Goal: Information Seeking & Learning: Learn about a topic

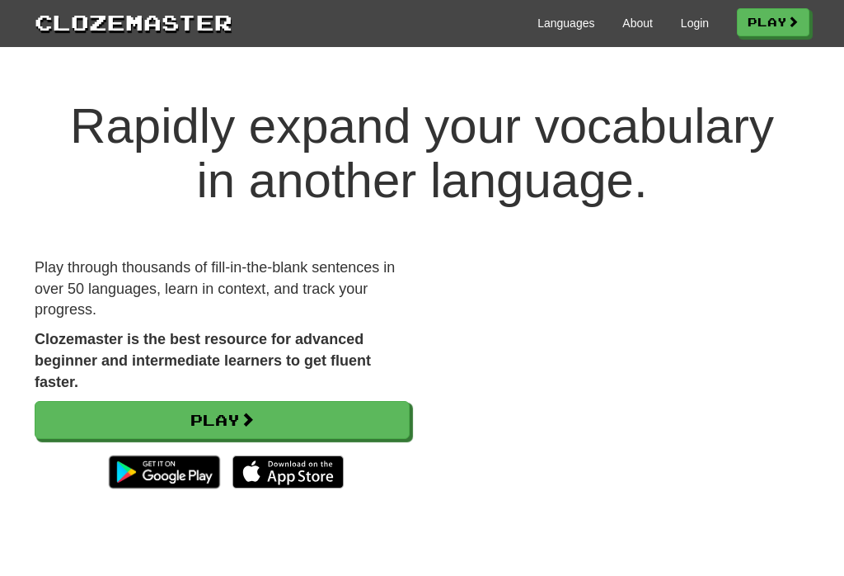
click at [580, 16] on link "Play" at bounding box center [773, 22] width 73 height 28
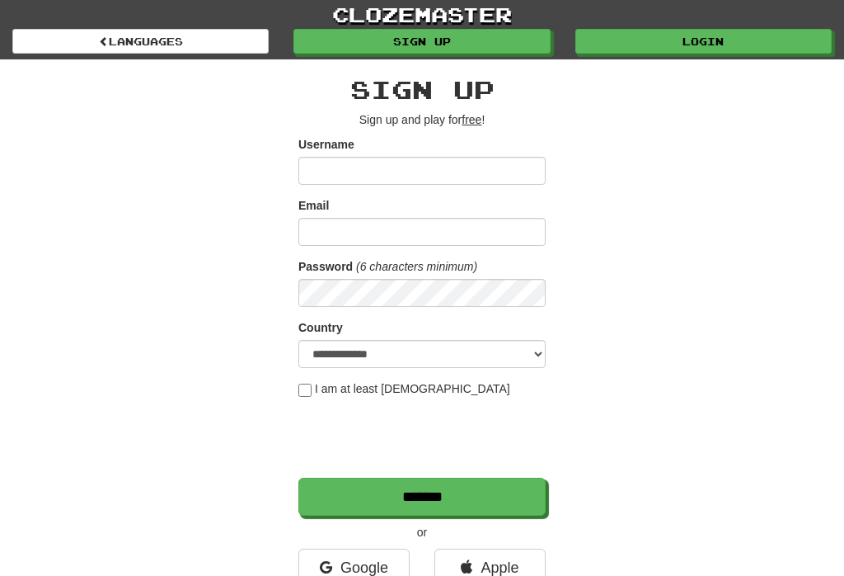
click at [492, 38] on link "Sign up" at bounding box center [422, 41] width 256 height 25
click at [698, 38] on link "Login" at bounding box center [704, 41] width 256 height 25
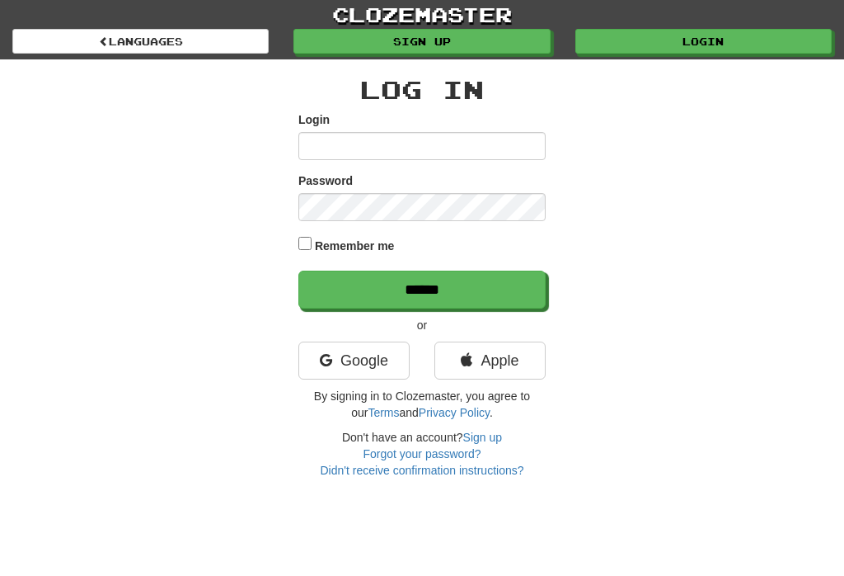
click at [454, 144] on input "Login" at bounding box center [422, 146] width 247 height 28
type input "**********"
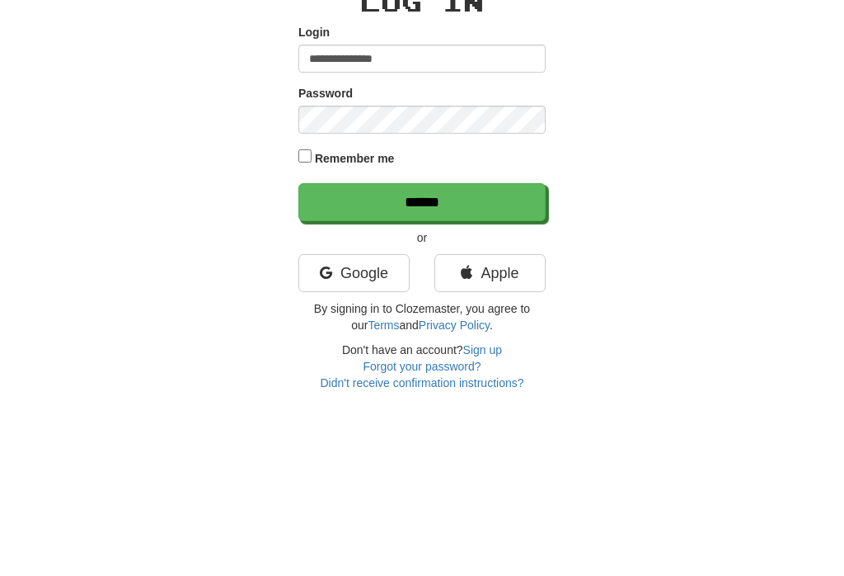
click at [468, 270] on input "******" at bounding box center [422, 289] width 247 height 38
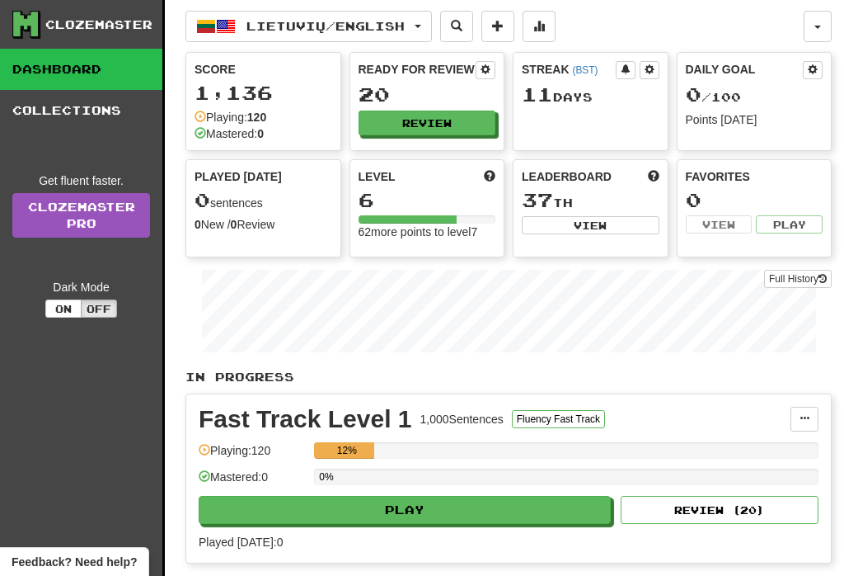
click at [369, 504] on button "Play" at bounding box center [405, 510] width 412 height 28
select select "**"
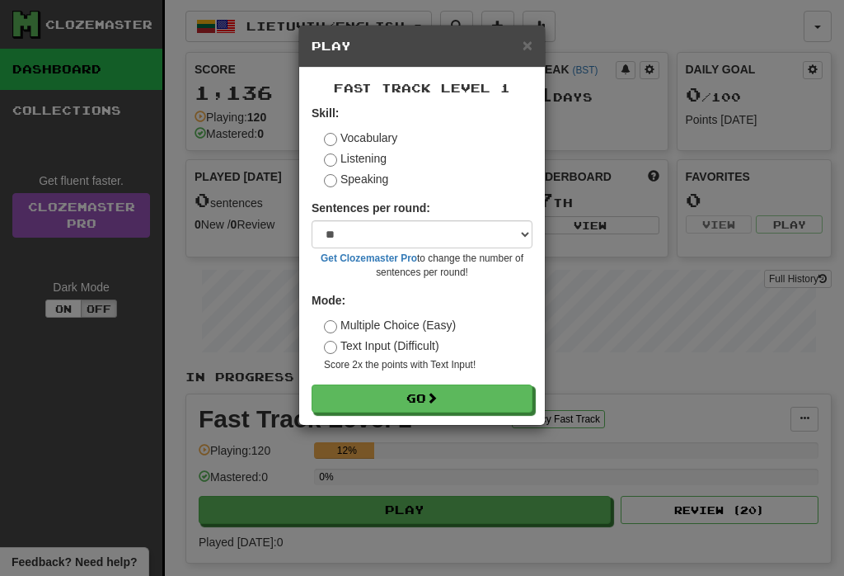
click at [454, 386] on button "Go" at bounding box center [422, 398] width 221 height 28
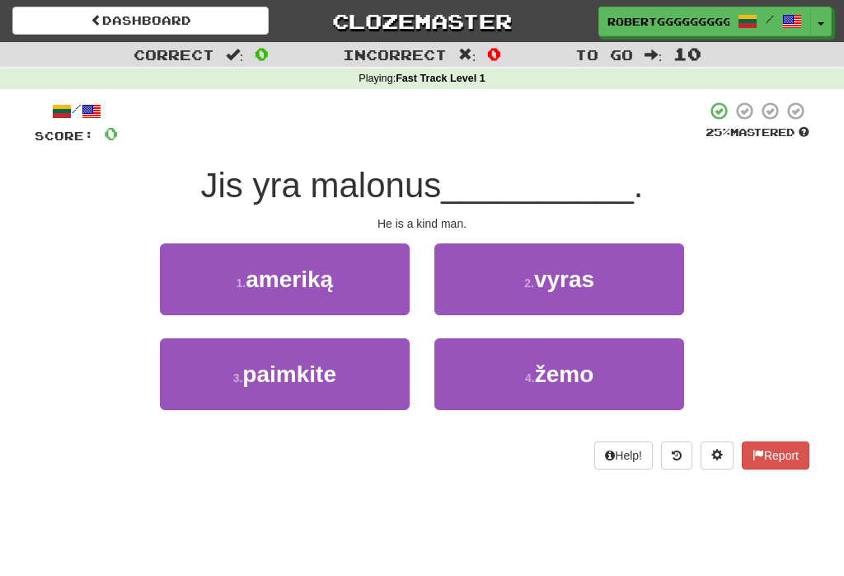
click at [584, 277] on span "vyras" at bounding box center [564, 279] width 60 height 26
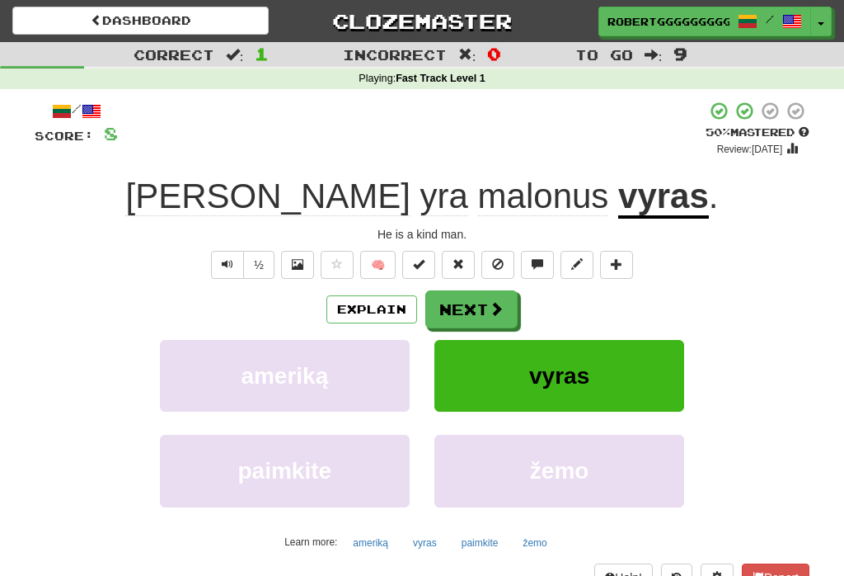
click at [445, 313] on button "Next" at bounding box center [471, 309] width 92 height 38
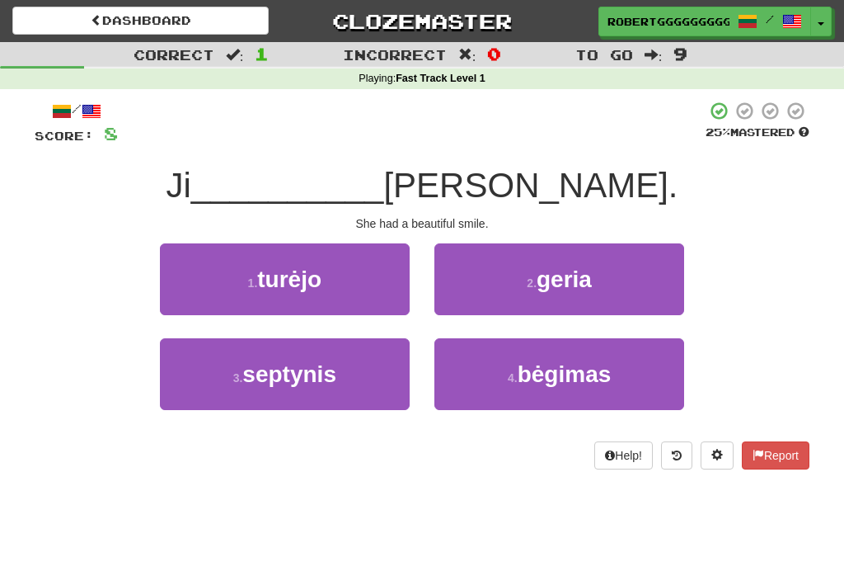
click at [350, 283] on button "1 . turėjo" at bounding box center [285, 279] width 250 height 72
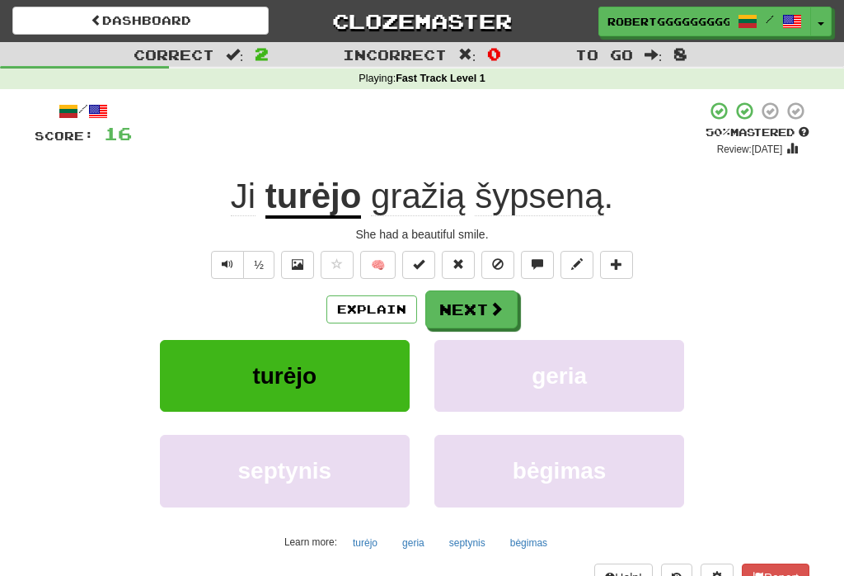
click at [483, 296] on button "Next" at bounding box center [471, 309] width 92 height 38
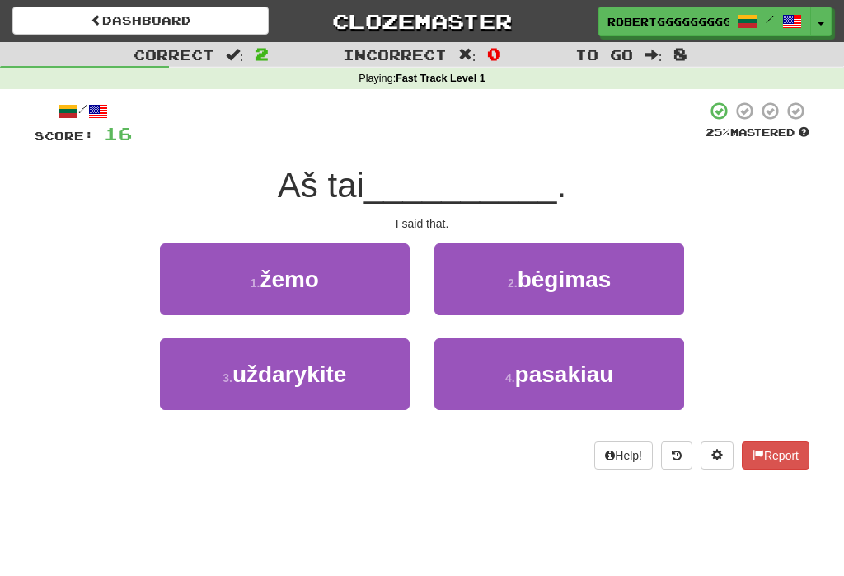
click at [344, 377] on span "uždarykite" at bounding box center [290, 374] width 115 height 26
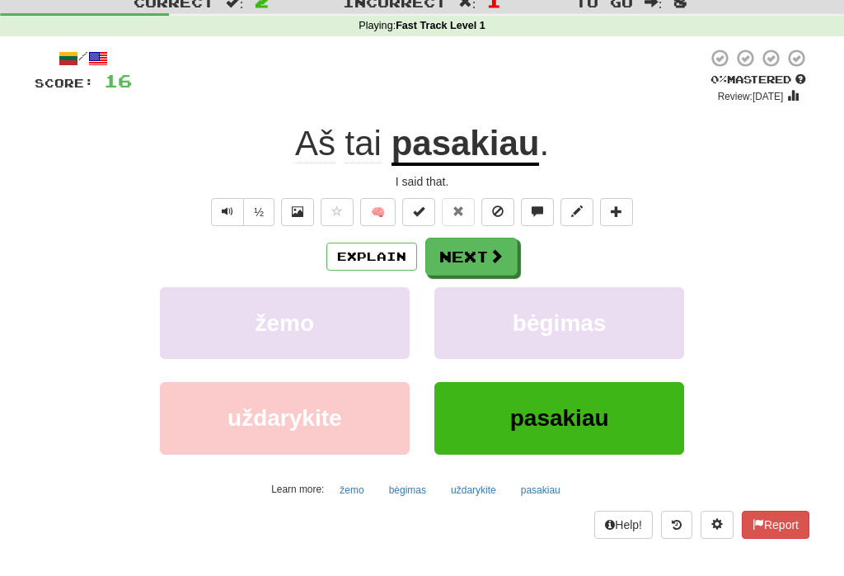
scroll to position [53, 0]
click at [672, 534] on button at bounding box center [676, 524] width 31 height 28
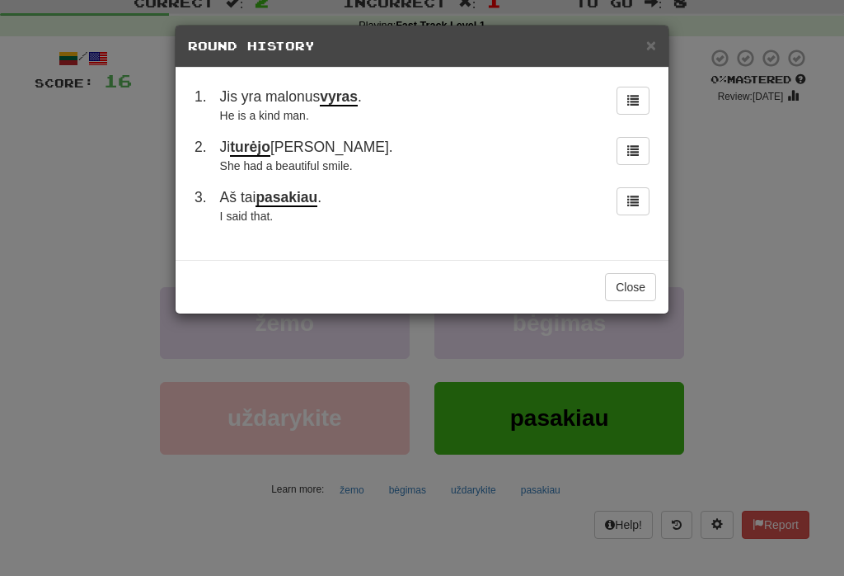
click at [656, 35] on span "×" at bounding box center [651, 44] width 10 height 19
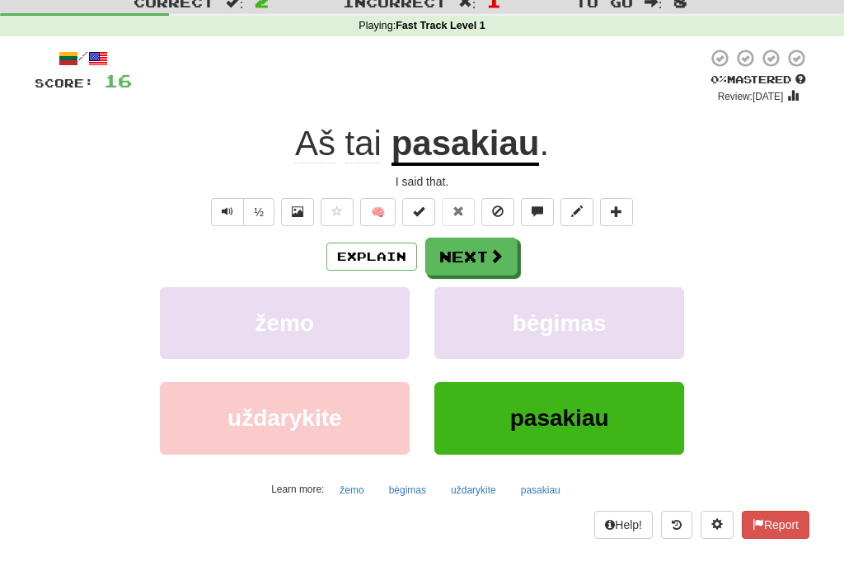
click at [494, 241] on button "Next" at bounding box center [471, 256] width 92 height 38
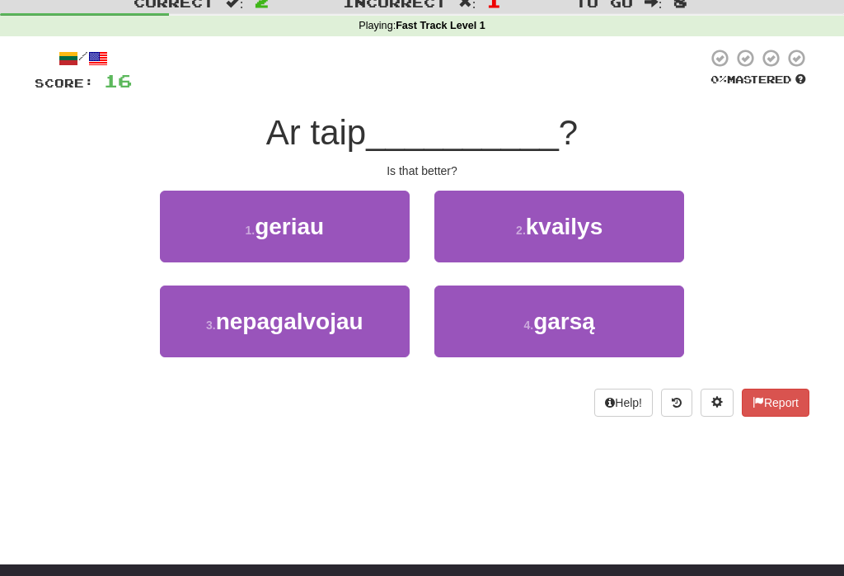
click at [595, 327] on span "garsą" at bounding box center [565, 321] width 62 height 26
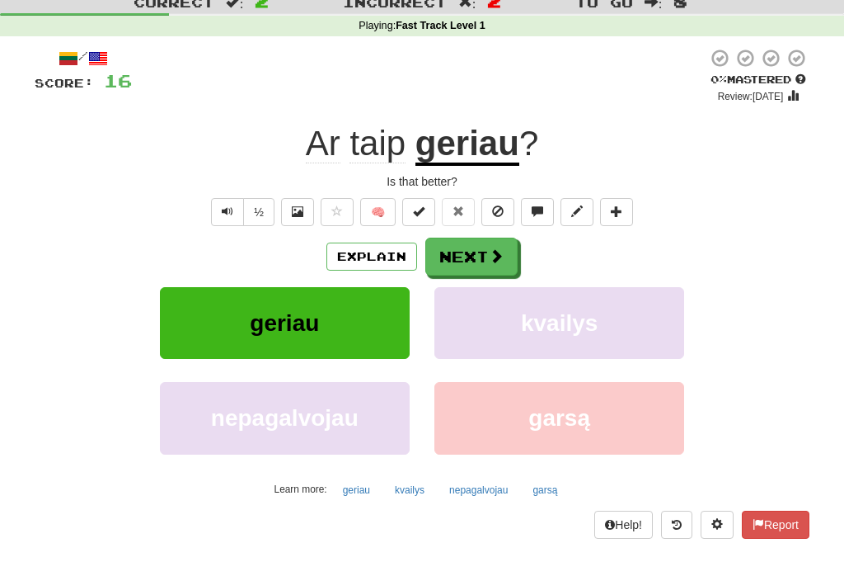
click at [489, 239] on button "Next" at bounding box center [471, 256] width 92 height 38
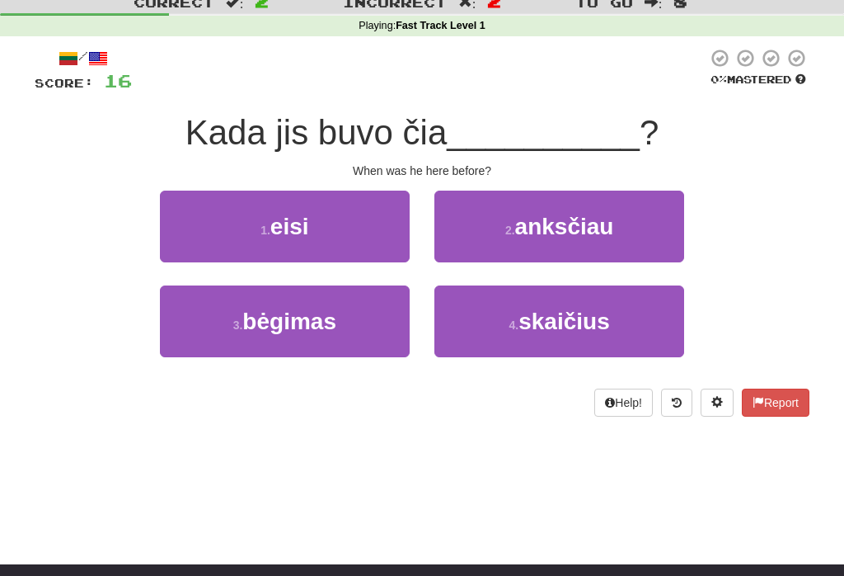
click at [492, 329] on button "4 . skaičius" at bounding box center [560, 321] width 250 height 72
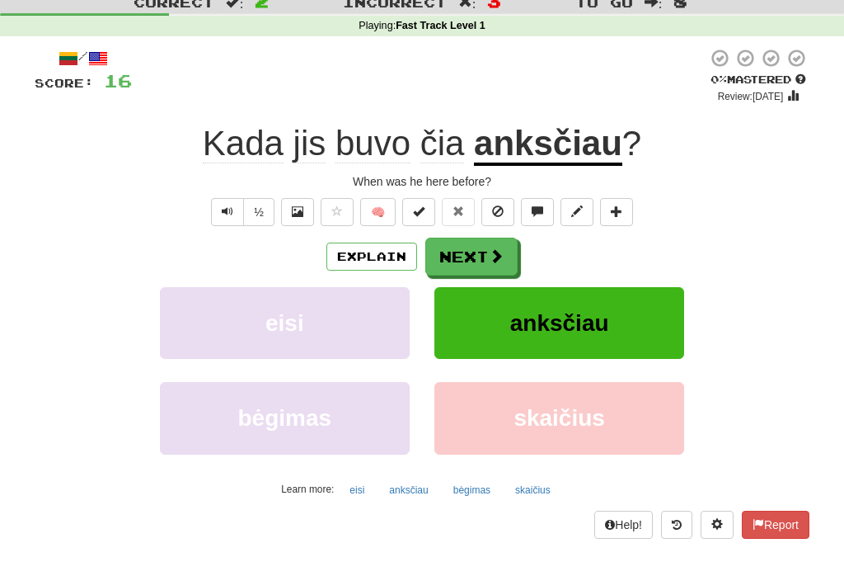
click at [472, 256] on button "Next" at bounding box center [471, 256] width 92 height 38
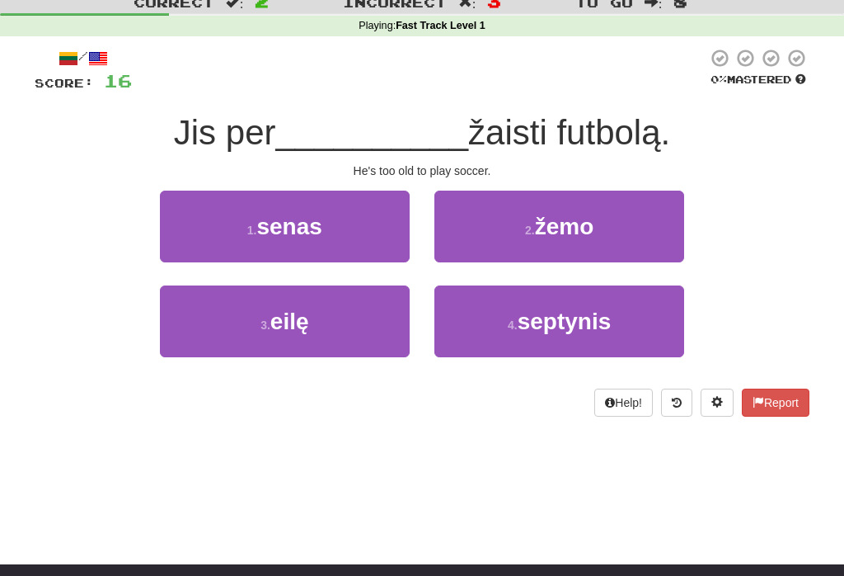
click at [469, 329] on button "4 . septynis" at bounding box center [560, 321] width 250 height 72
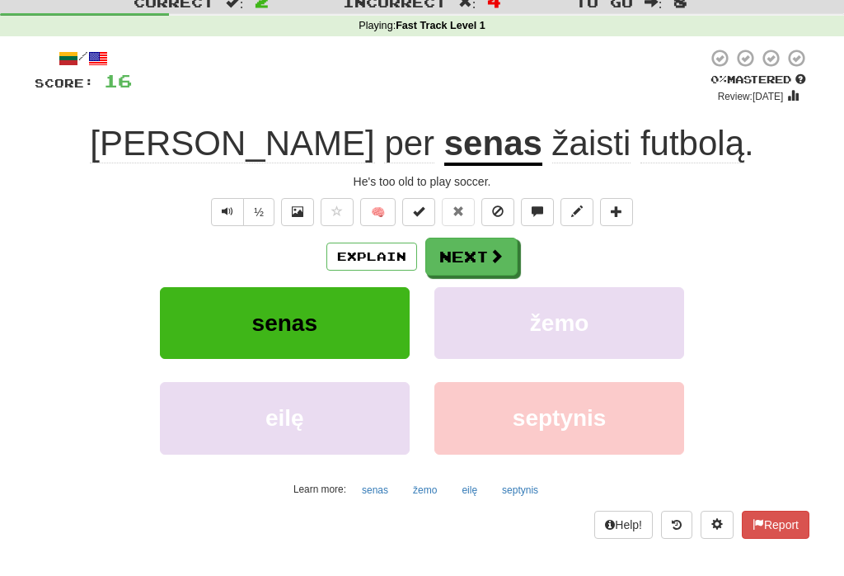
click at [499, 258] on span at bounding box center [496, 255] width 15 height 15
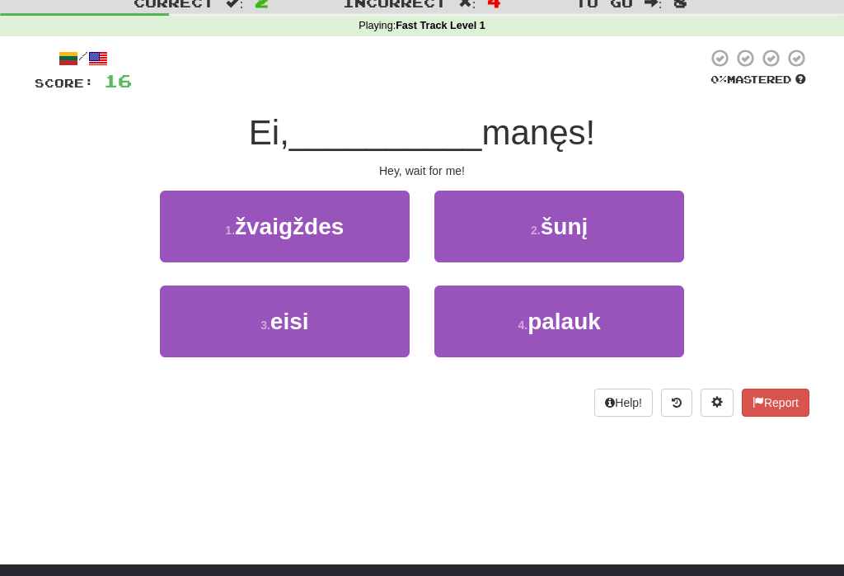
click at [548, 323] on span "palauk" at bounding box center [564, 321] width 73 height 26
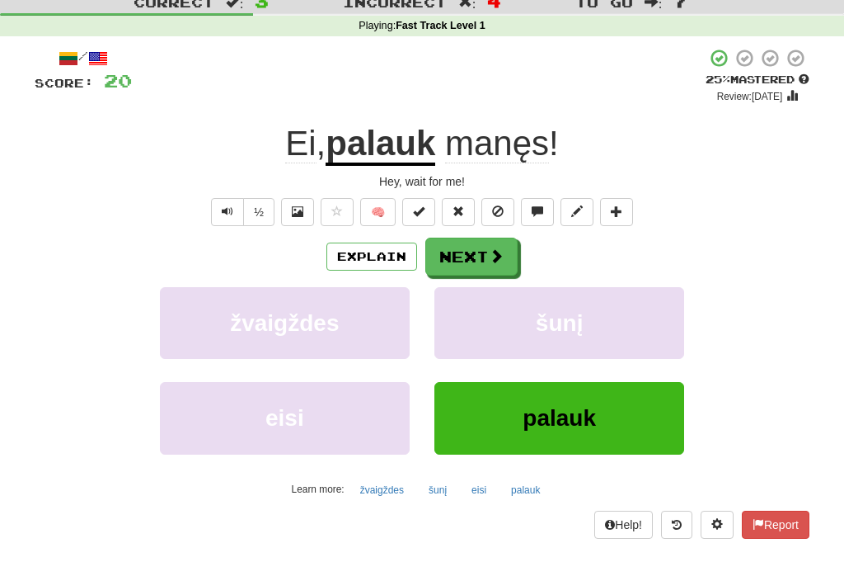
click at [477, 252] on button "Next" at bounding box center [471, 256] width 92 height 38
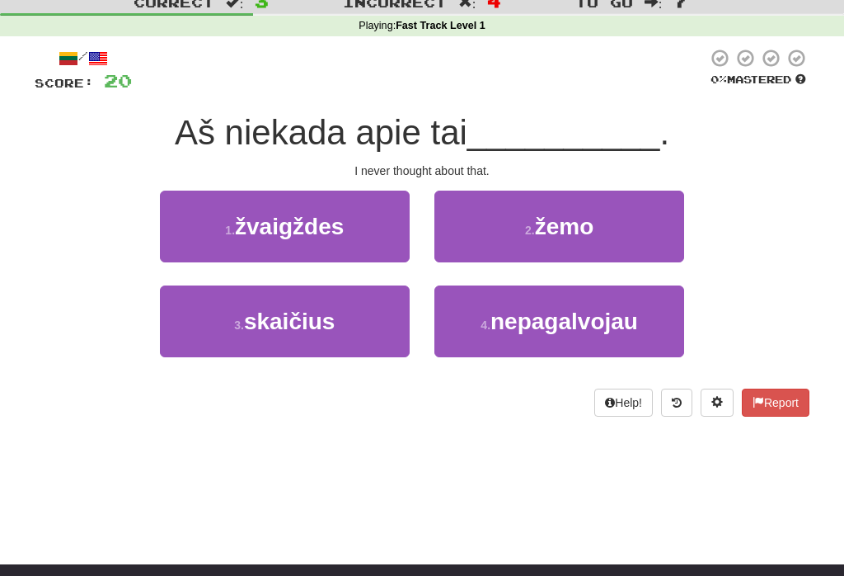
click at [572, 227] on span "žemo" at bounding box center [564, 227] width 59 height 26
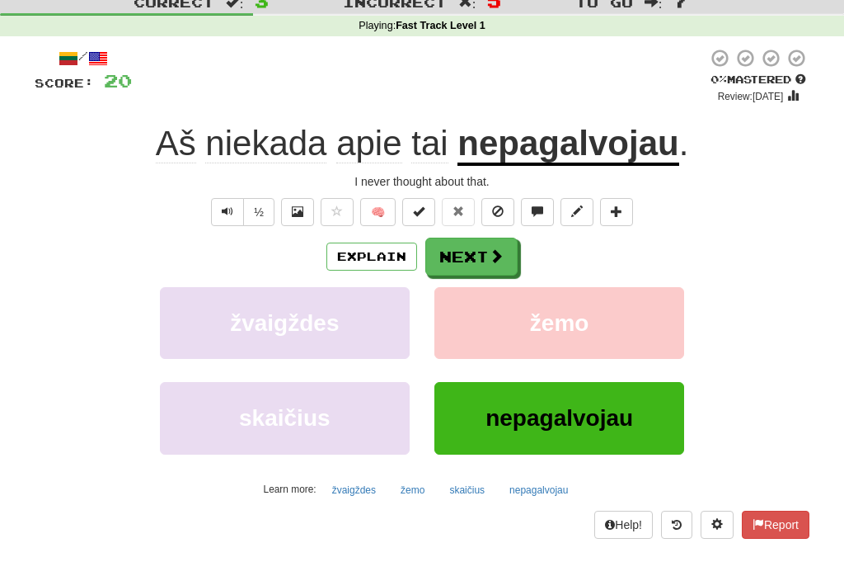
click at [485, 256] on button "Next" at bounding box center [471, 256] width 92 height 38
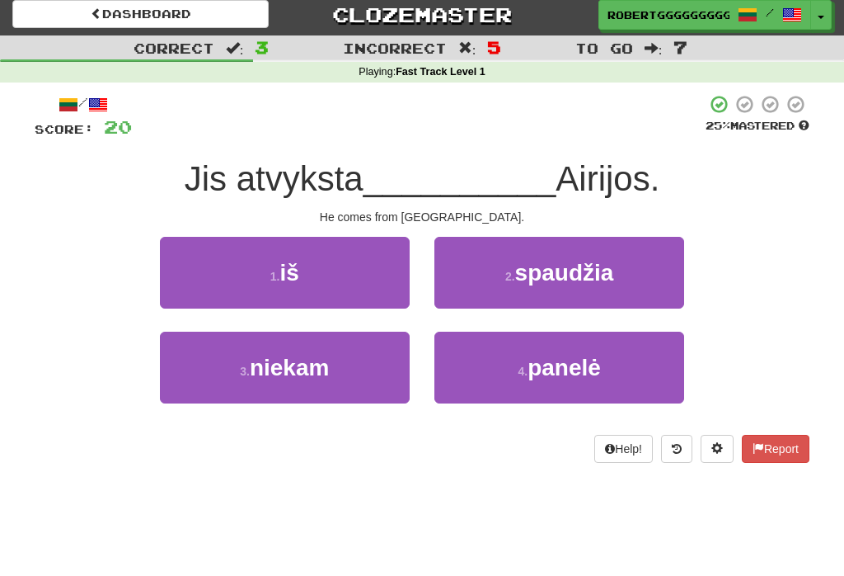
scroll to position [6, 0]
click at [364, 285] on button "1 . iš" at bounding box center [285, 273] width 250 height 72
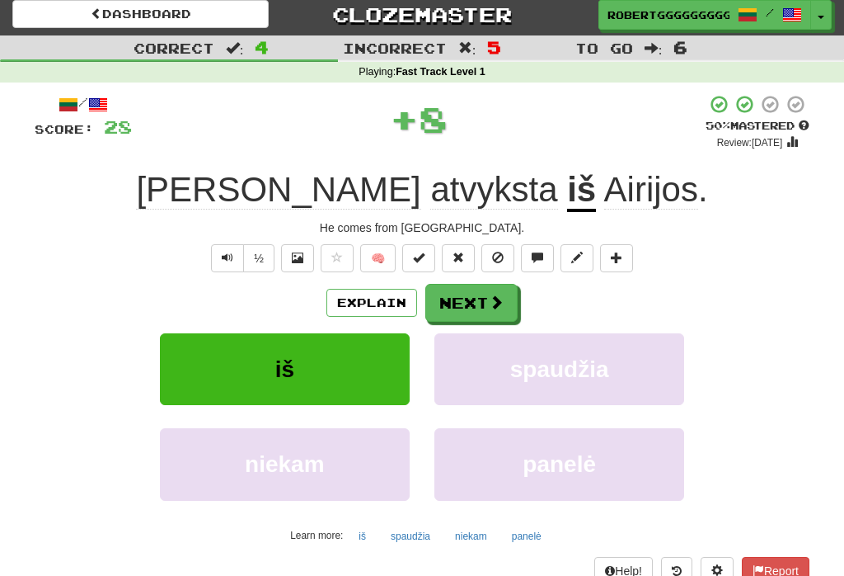
scroll to position [7, 0]
click at [498, 291] on button "Next" at bounding box center [471, 303] width 92 height 38
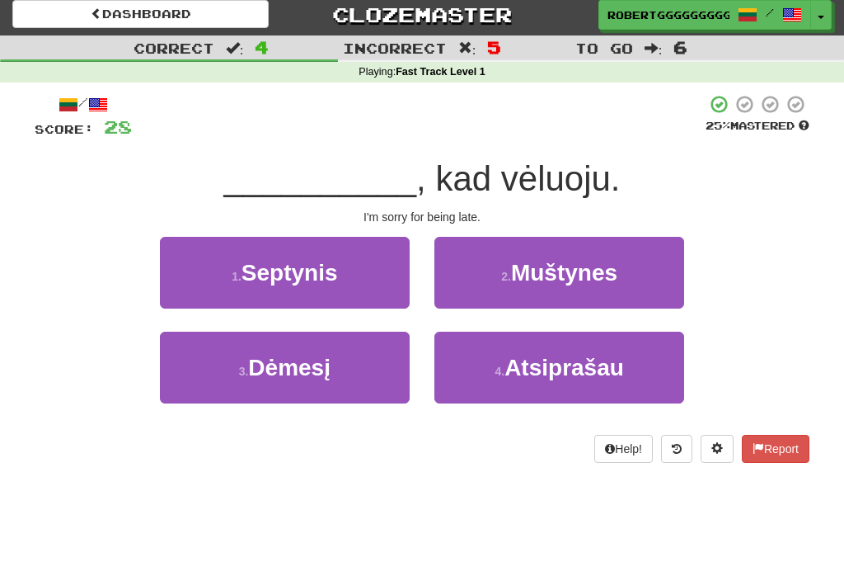
click at [610, 359] on span "Atsiprašau" at bounding box center [565, 368] width 120 height 26
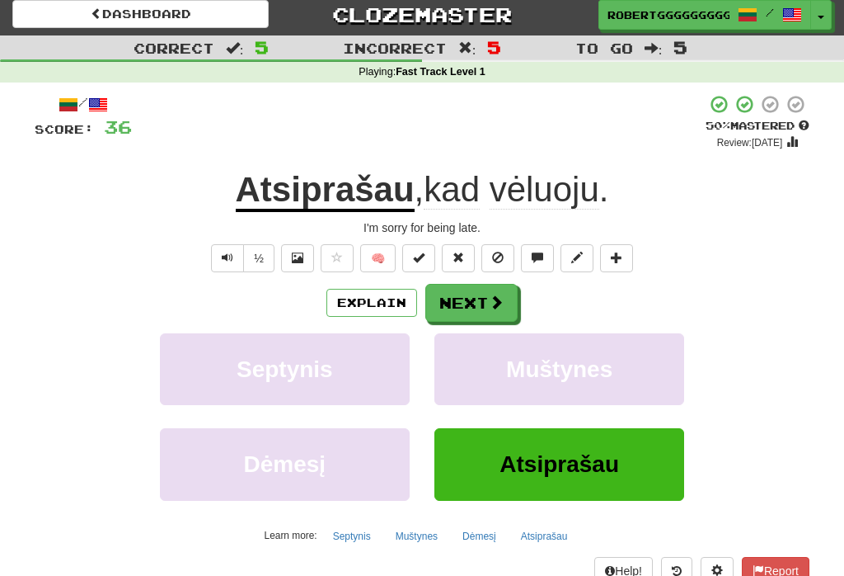
click at [477, 306] on button "Next" at bounding box center [471, 303] width 92 height 38
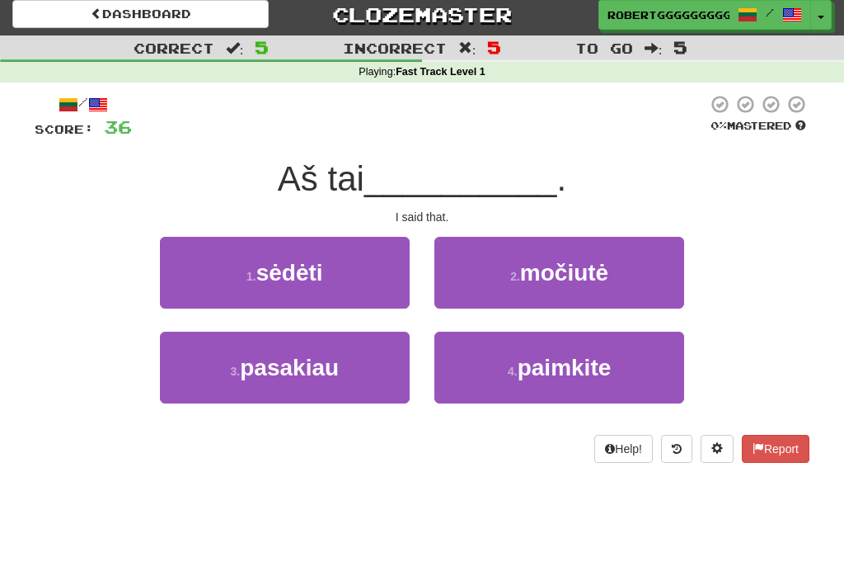
click at [355, 374] on button "3 . pasakiau" at bounding box center [285, 367] width 250 height 72
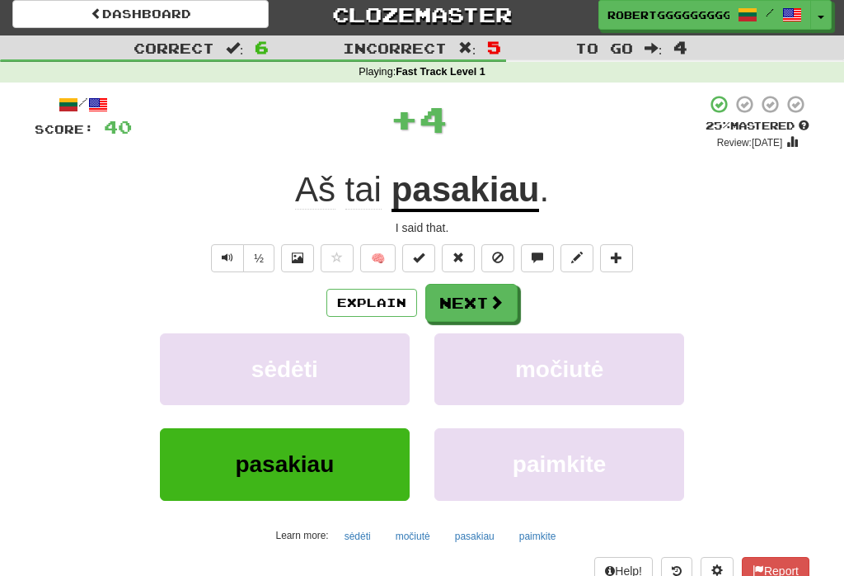
click at [475, 301] on button "Next" at bounding box center [471, 303] width 92 height 38
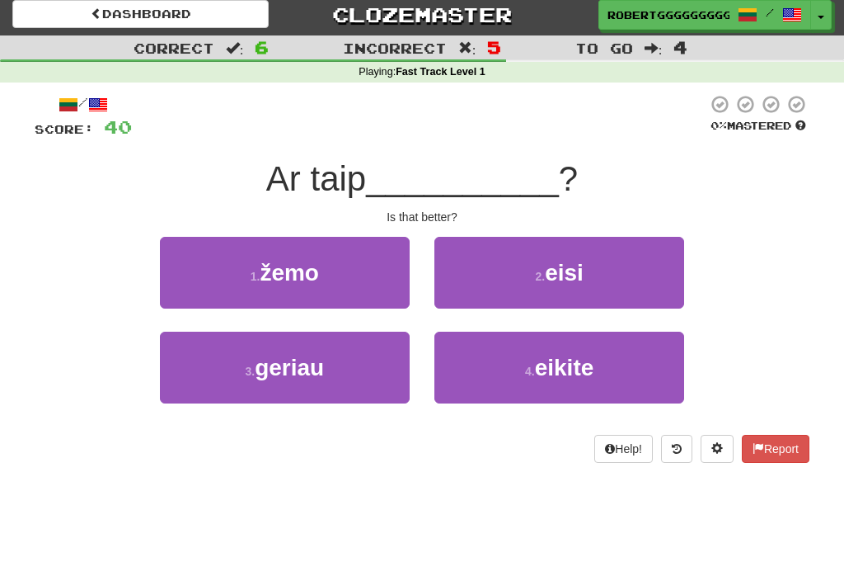
click at [359, 364] on button "3 . geriau" at bounding box center [285, 367] width 250 height 72
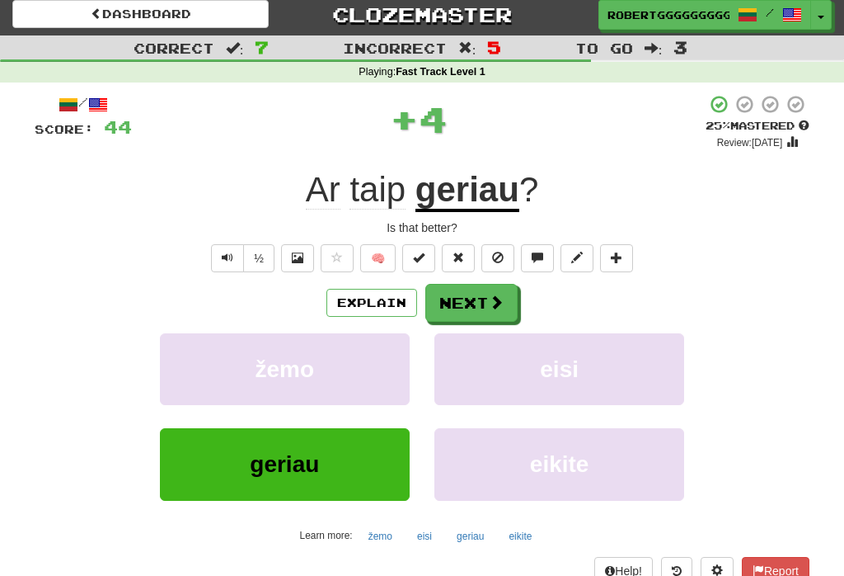
click at [487, 289] on button "Next" at bounding box center [471, 303] width 92 height 38
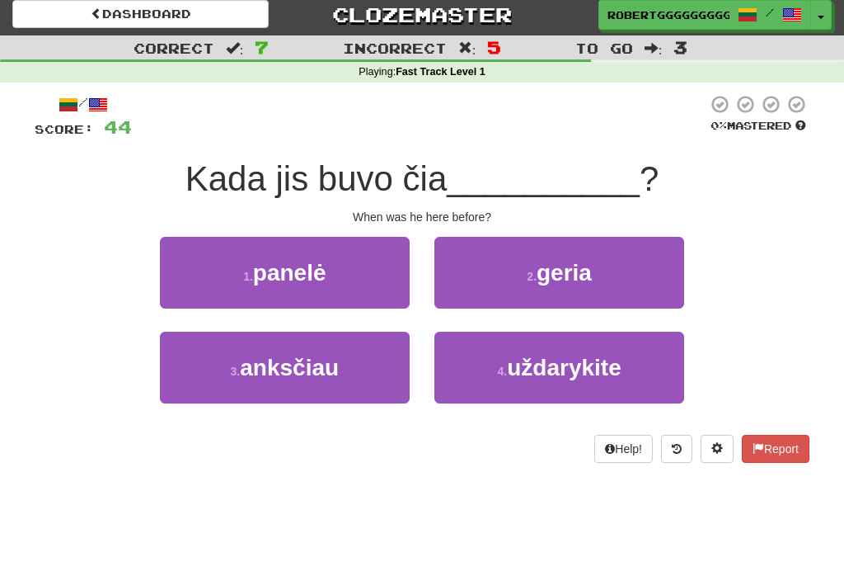
click at [352, 360] on button "3 . anksčiau" at bounding box center [285, 367] width 250 height 72
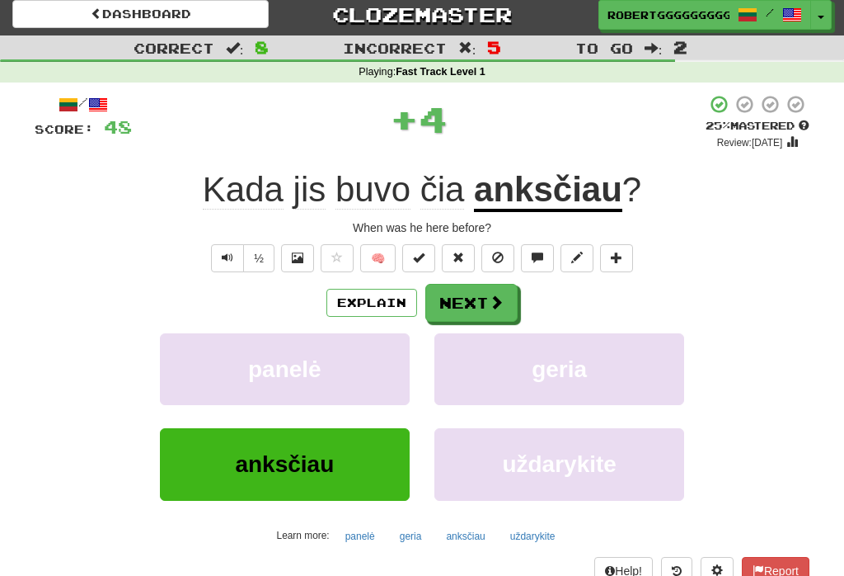
click at [489, 309] on span at bounding box center [496, 301] width 15 height 15
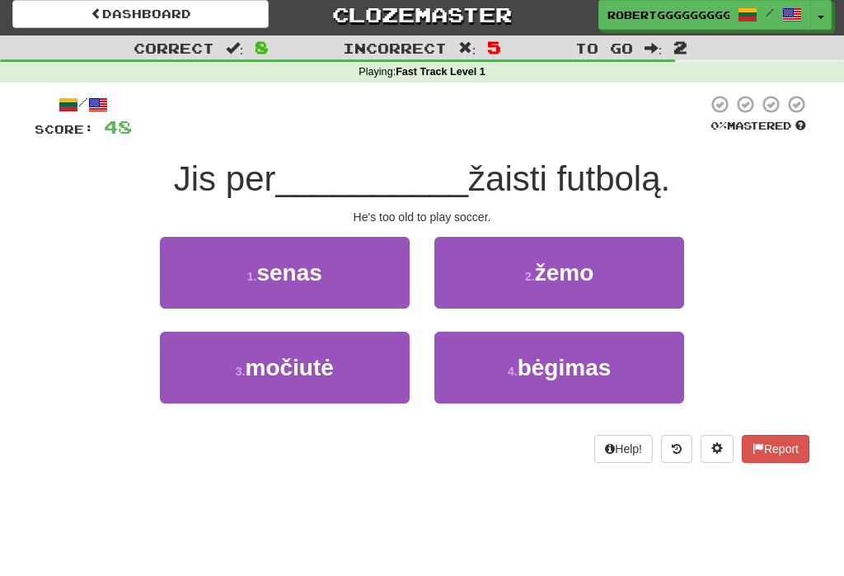
click at [385, 271] on button "1 . senas" at bounding box center [285, 273] width 250 height 72
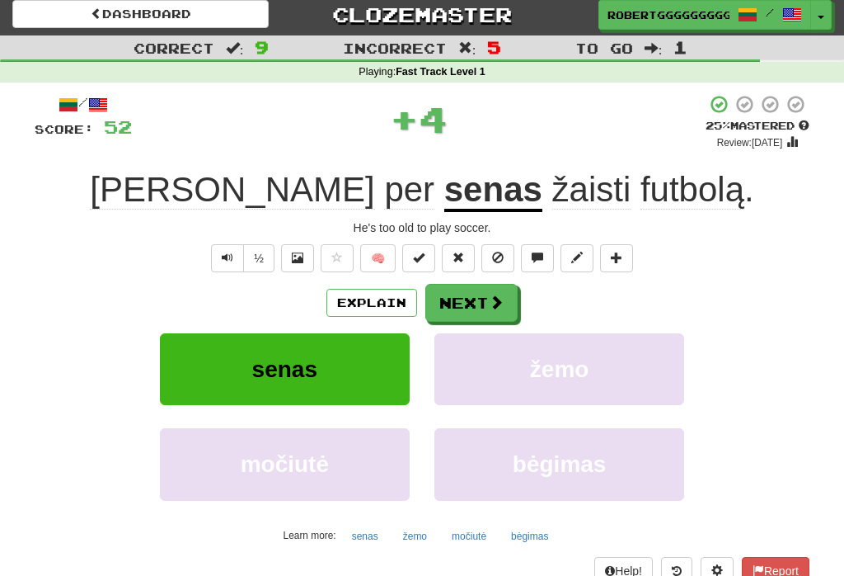
click at [498, 270] on button at bounding box center [498, 258] width 33 height 28
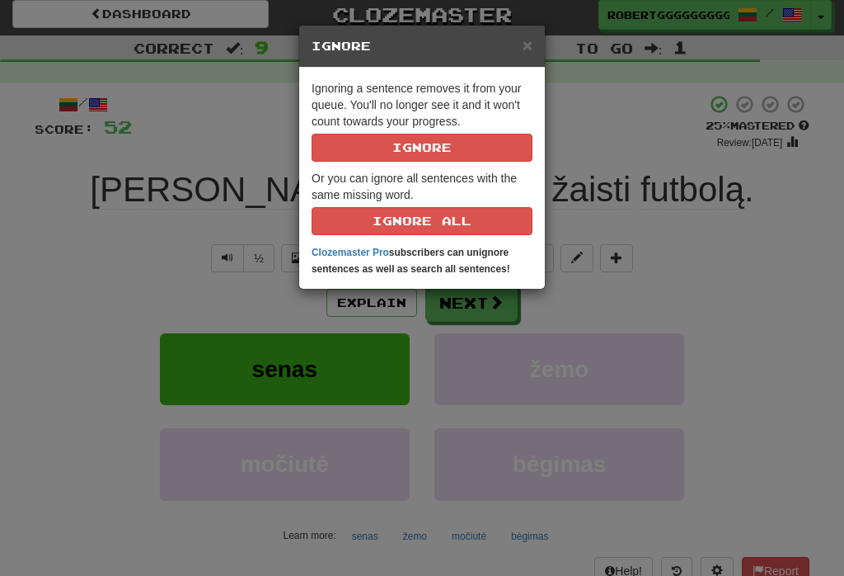
click at [527, 39] on span "×" at bounding box center [528, 44] width 10 height 19
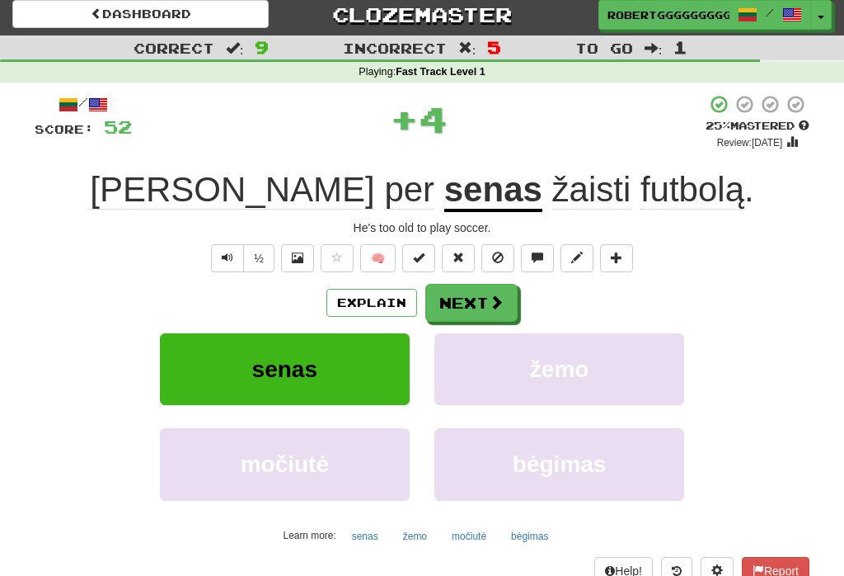
click at [492, 307] on span at bounding box center [496, 301] width 15 height 15
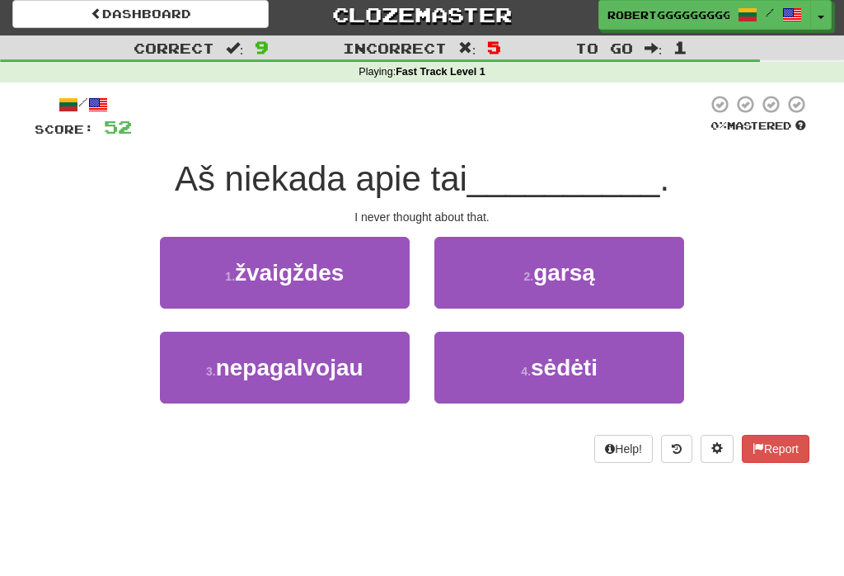
click at [369, 375] on button "3 . nepagalvojau" at bounding box center [285, 367] width 250 height 72
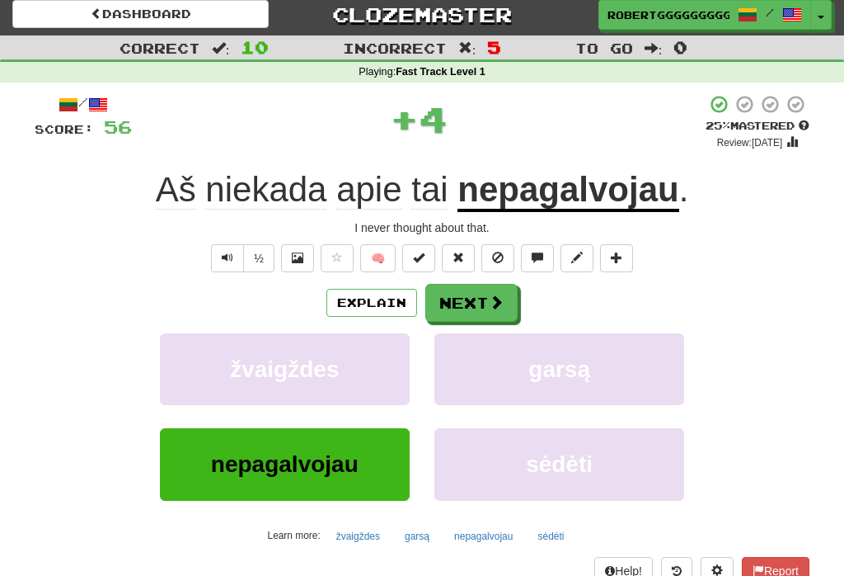
click at [491, 298] on span at bounding box center [496, 301] width 15 height 15
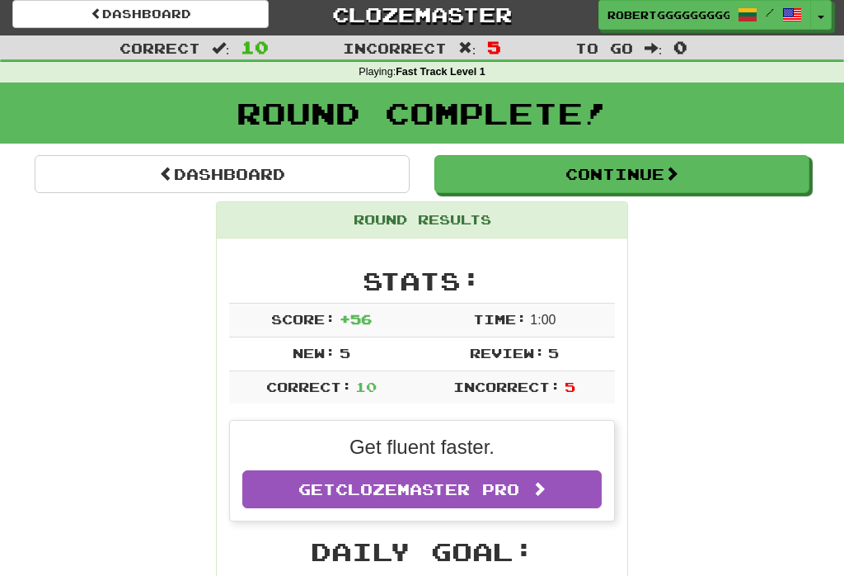
click at [646, 170] on button "Continue" at bounding box center [622, 174] width 375 height 38
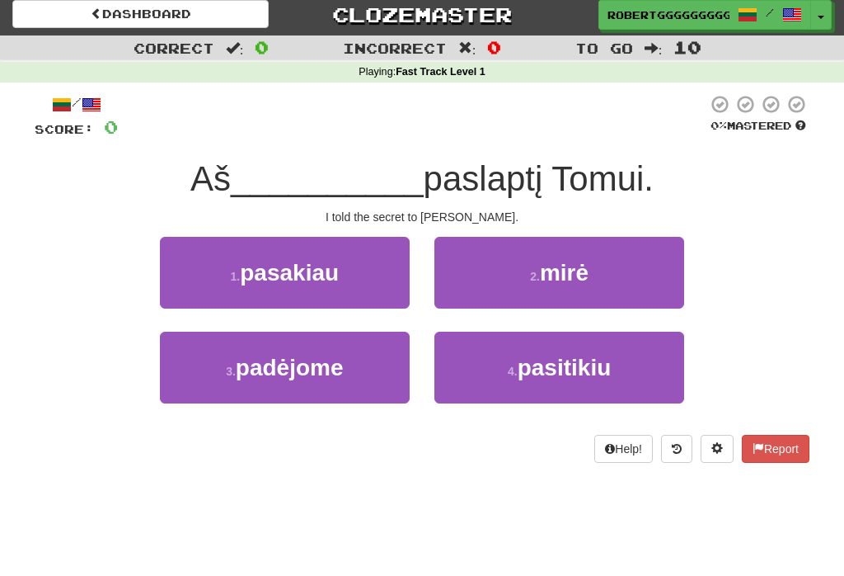
click at [278, 369] on span "padėjome" at bounding box center [290, 368] width 108 height 26
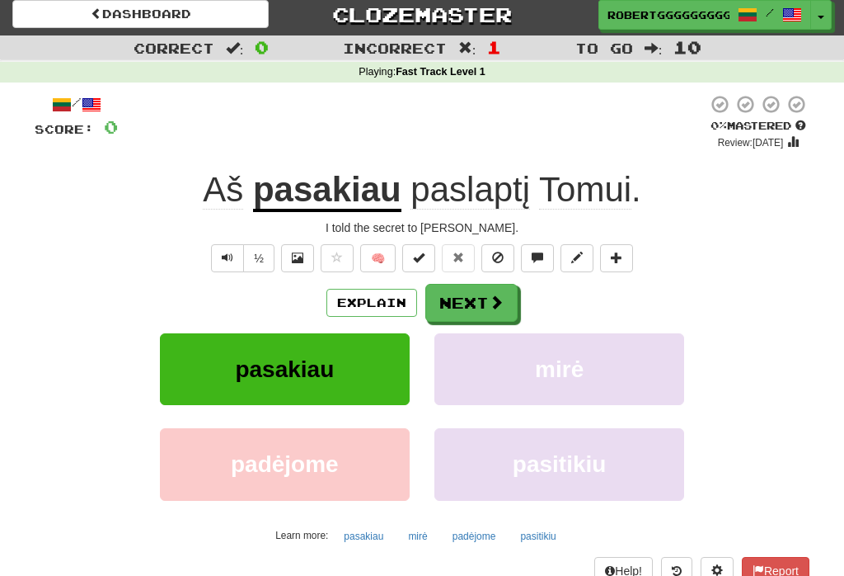
click at [491, 320] on button "Next" at bounding box center [471, 303] width 92 height 38
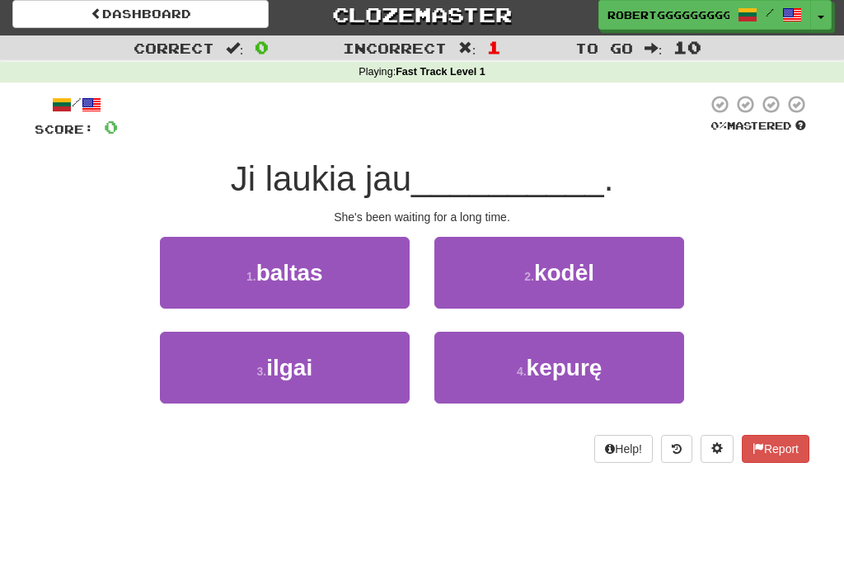
click at [467, 370] on button "4 . kepurę" at bounding box center [560, 367] width 250 height 72
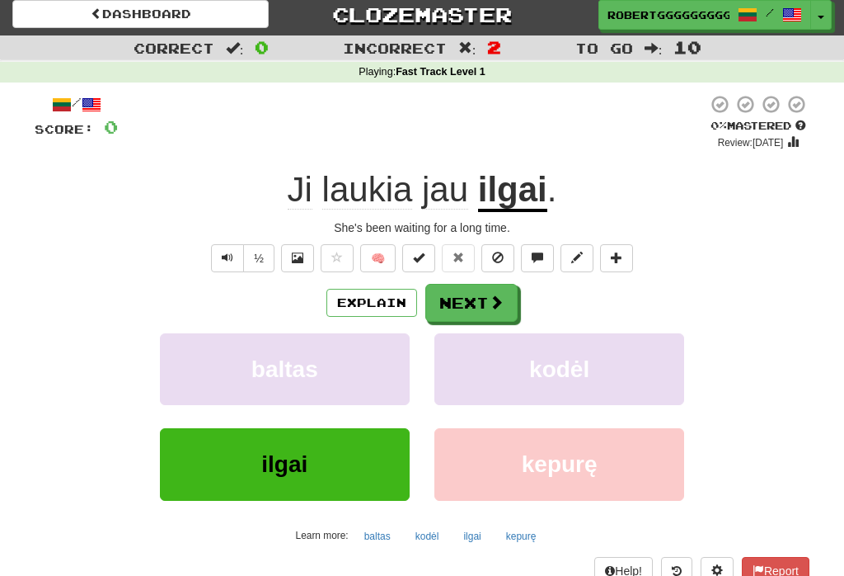
click at [487, 294] on button "Next" at bounding box center [471, 303] width 92 height 38
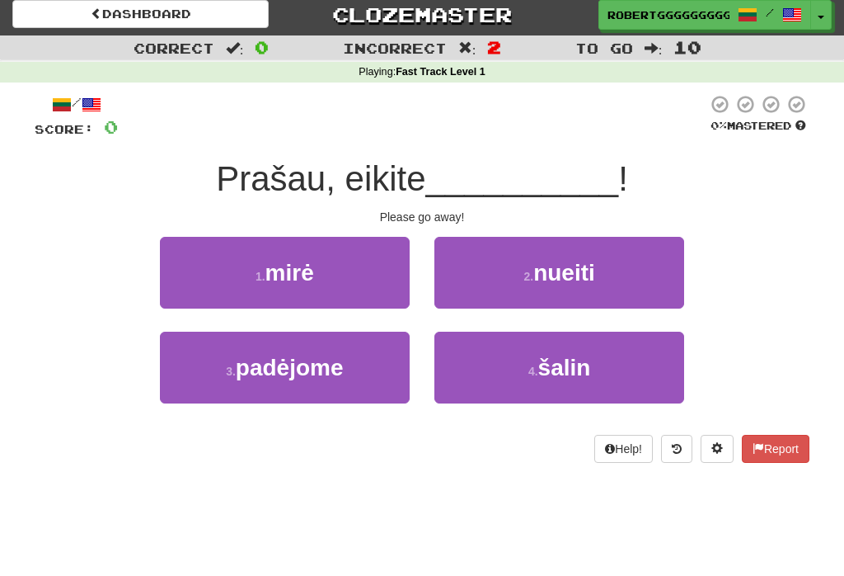
click at [385, 294] on button "1 . mirė" at bounding box center [285, 273] width 250 height 72
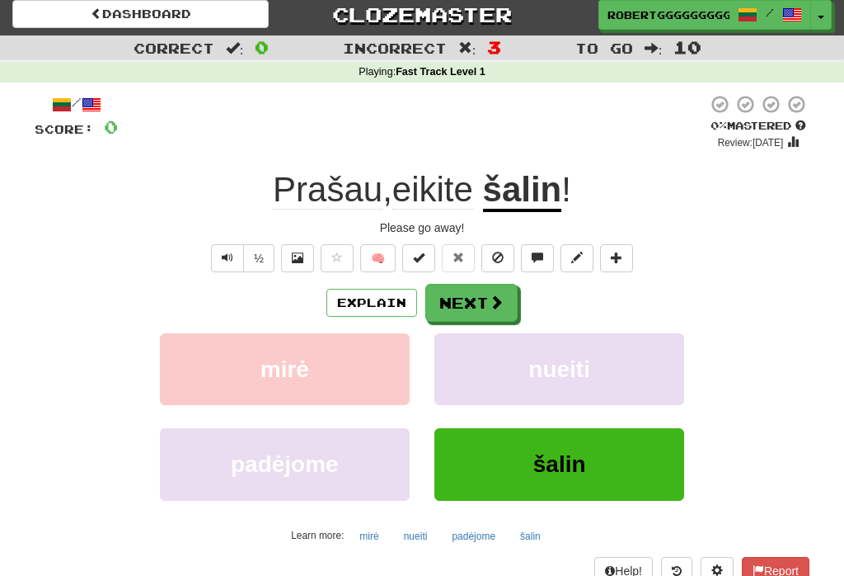
click at [493, 299] on span at bounding box center [496, 301] width 15 height 15
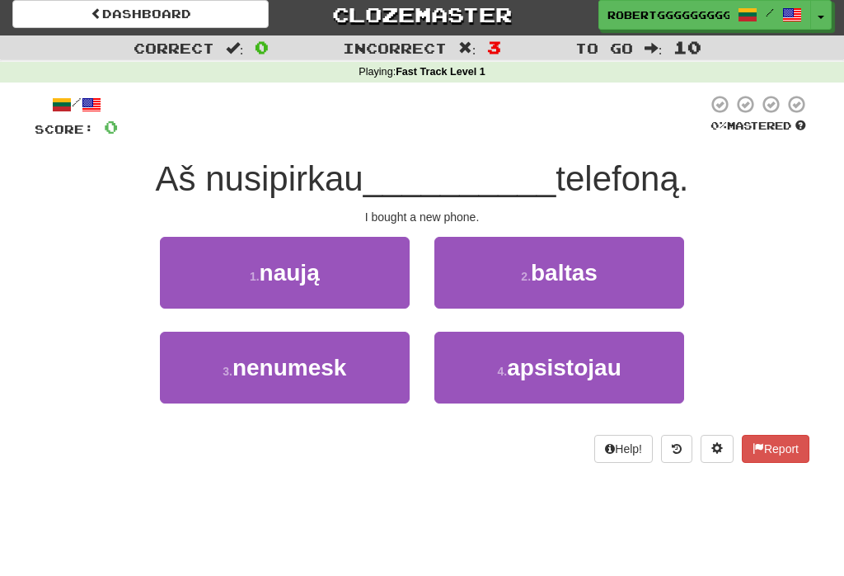
click at [348, 256] on button "1 . naują" at bounding box center [285, 273] width 250 height 72
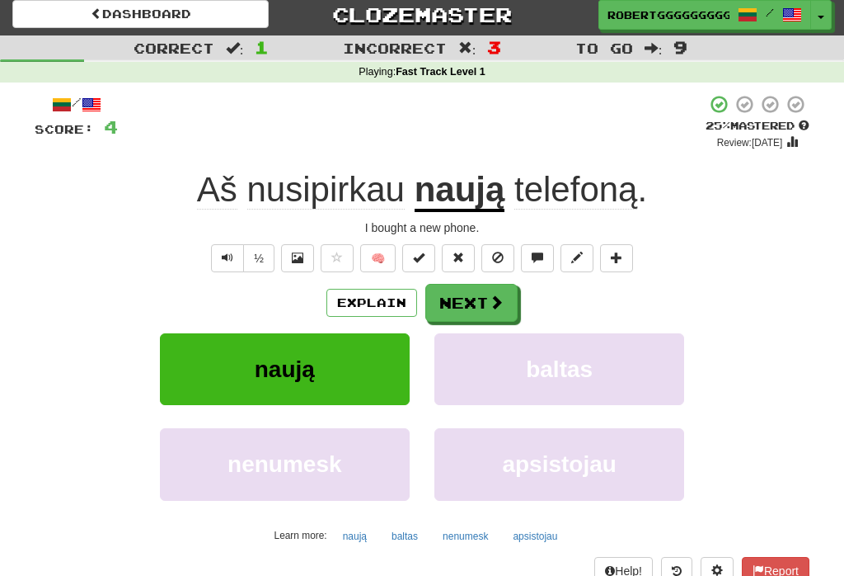
click at [487, 308] on button "Next" at bounding box center [471, 303] width 92 height 38
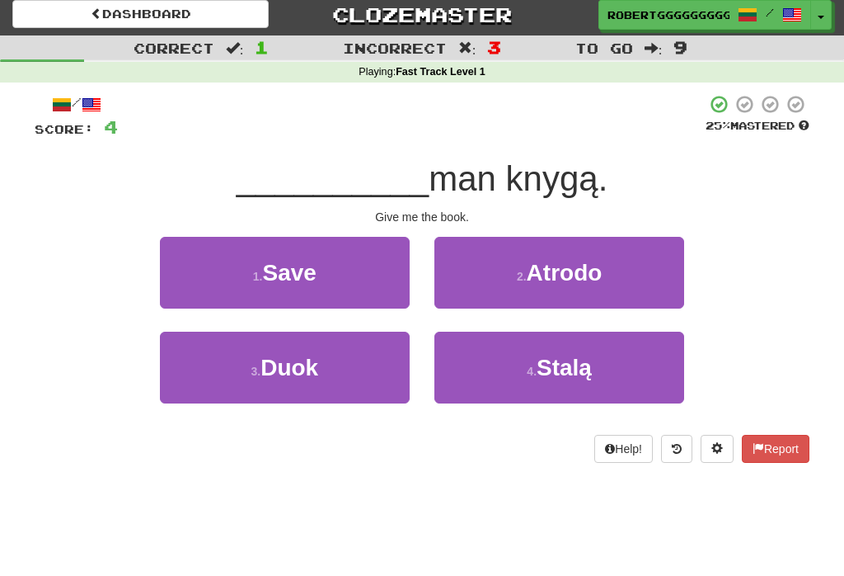
click at [298, 358] on span "Duok" at bounding box center [290, 368] width 58 height 26
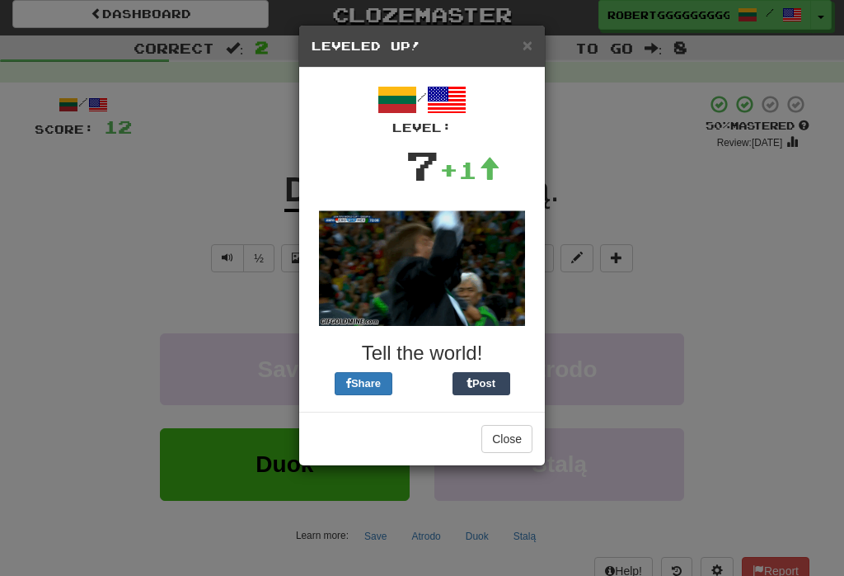
click at [530, 43] on span "×" at bounding box center [528, 44] width 10 height 19
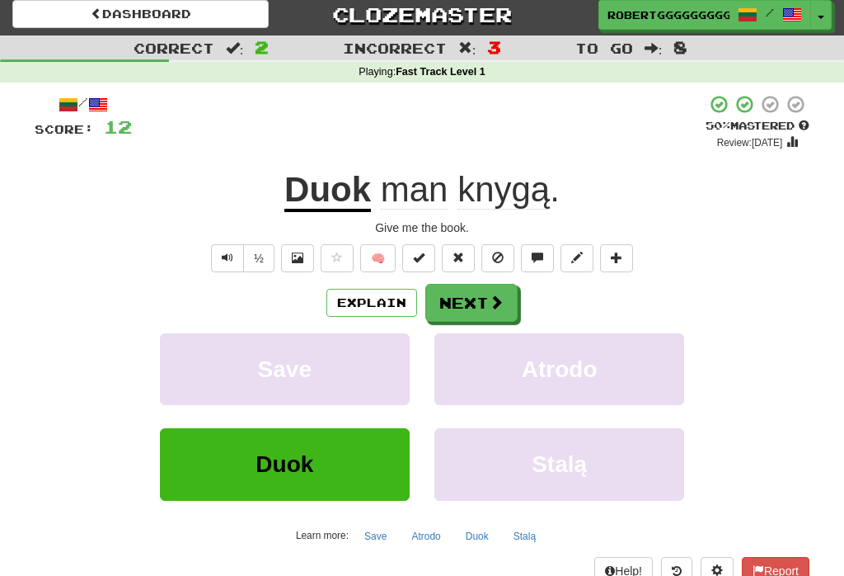
click at [677, 568] on icon at bounding box center [677, 571] width 10 height 12
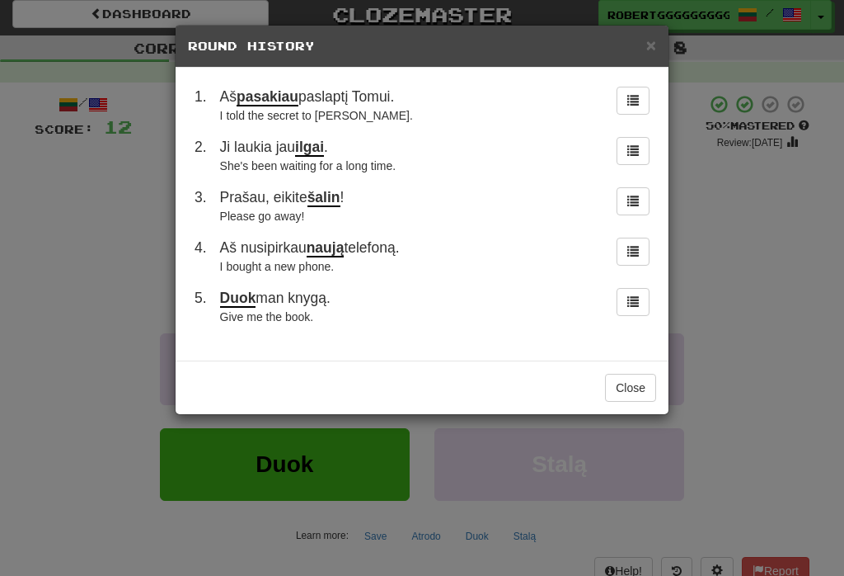
click at [652, 29] on div "× Round History" at bounding box center [422, 47] width 493 height 42
click at [652, 41] on span "×" at bounding box center [651, 44] width 10 height 19
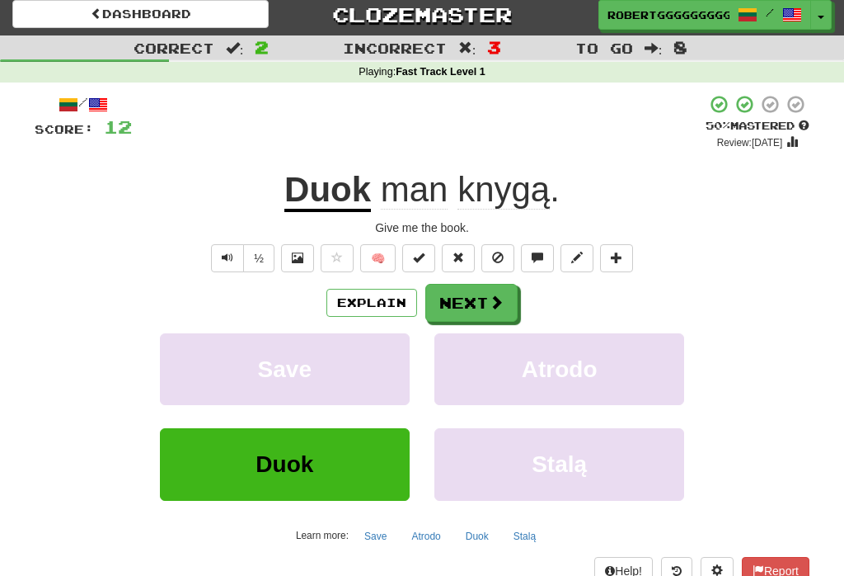
click at [464, 288] on button "Next" at bounding box center [471, 303] width 92 height 38
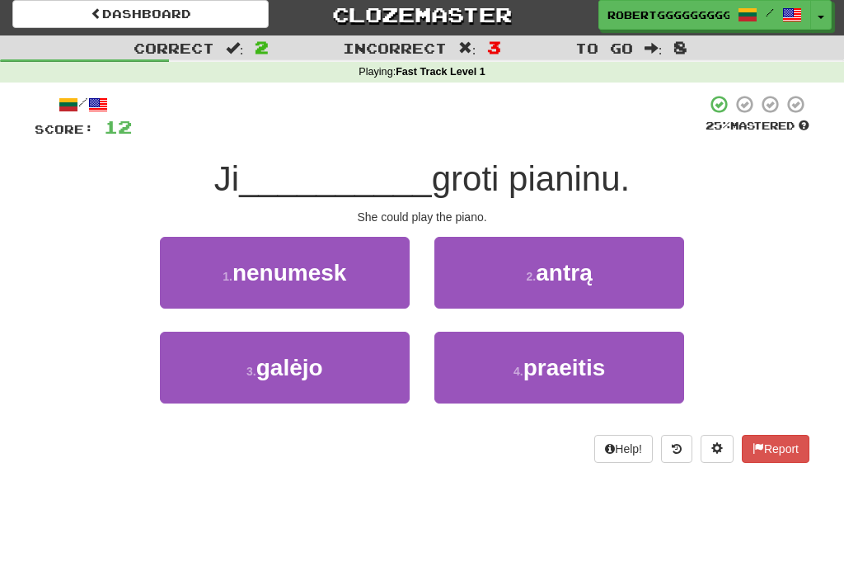
click at [336, 285] on button "1 . nenumesk" at bounding box center [285, 273] width 250 height 72
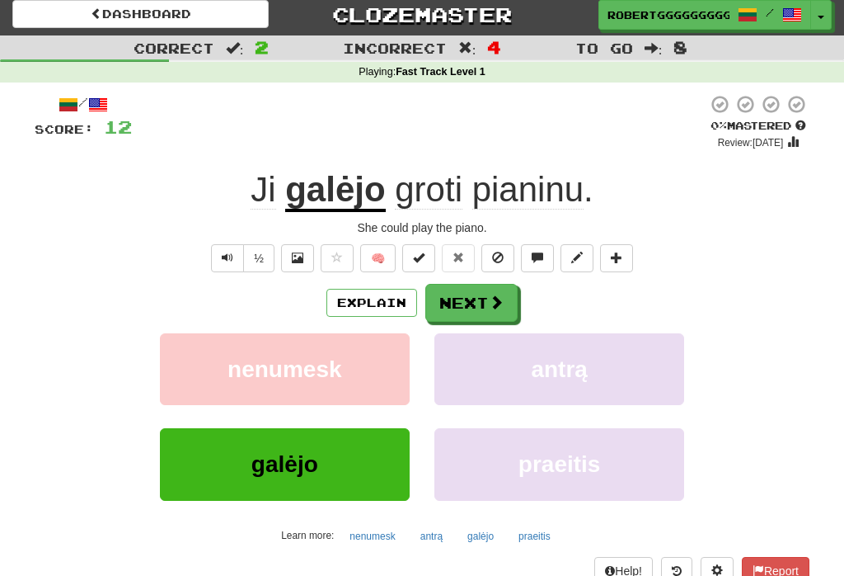
click at [496, 296] on span at bounding box center [496, 301] width 15 height 15
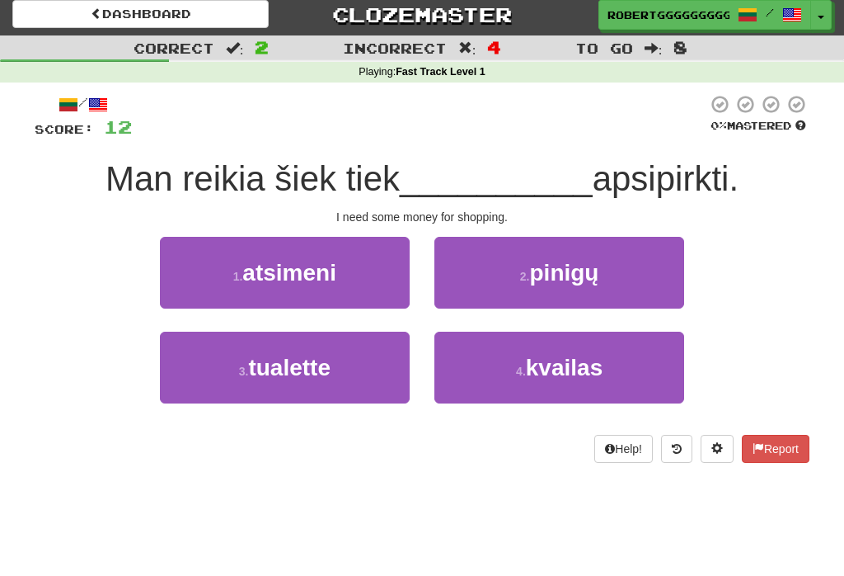
click at [482, 375] on button "4 . kvailas" at bounding box center [560, 367] width 250 height 72
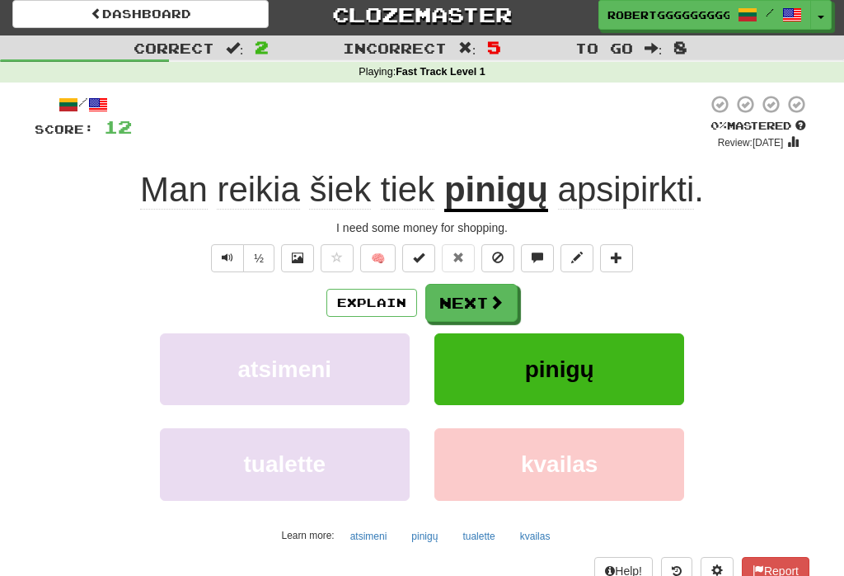
click at [492, 270] on button at bounding box center [498, 258] width 33 height 28
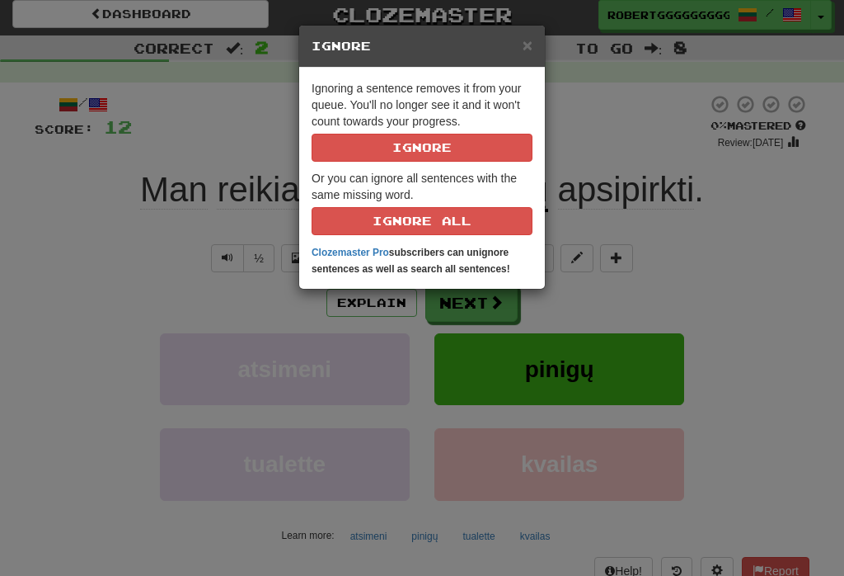
click at [524, 44] on span "×" at bounding box center [528, 44] width 10 height 19
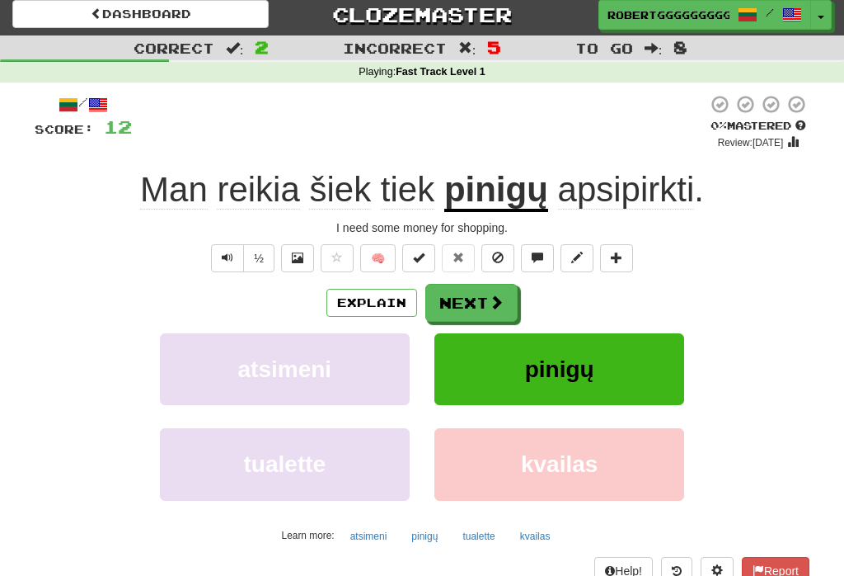
click at [489, 294] on span at bounding box center [496, 301] width 15 height 15
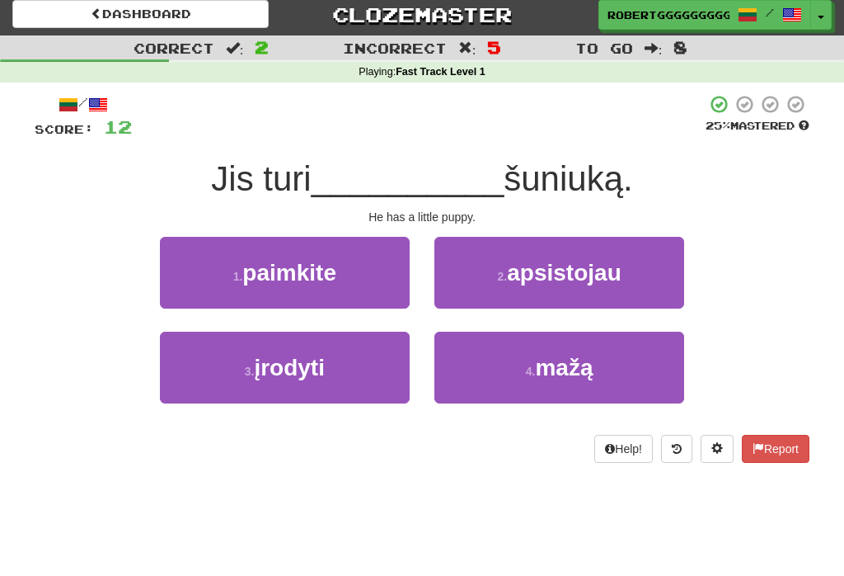
click at [357, 391] on button "3 . įrodyti" at bounding box center [285, 367] width 250 height 72
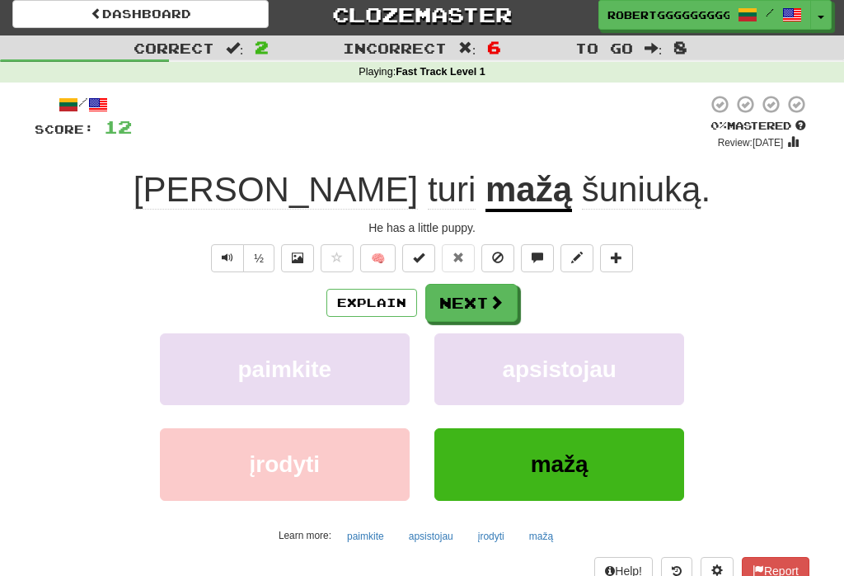
click at [495, 299] on span at bounding box center [496, 301] width 15 height 15
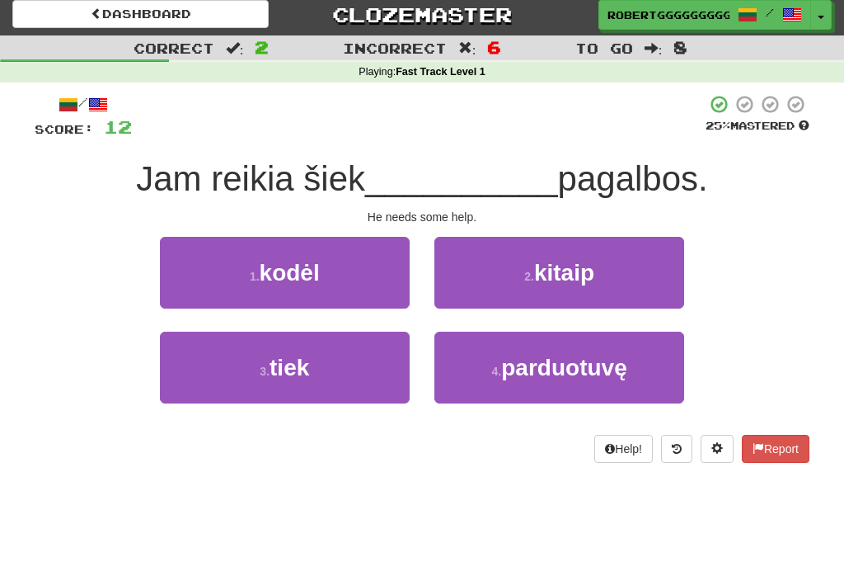
click at [355, 343] on button "3 . tiek" at bounding box center [285, 367] width 250 height 72
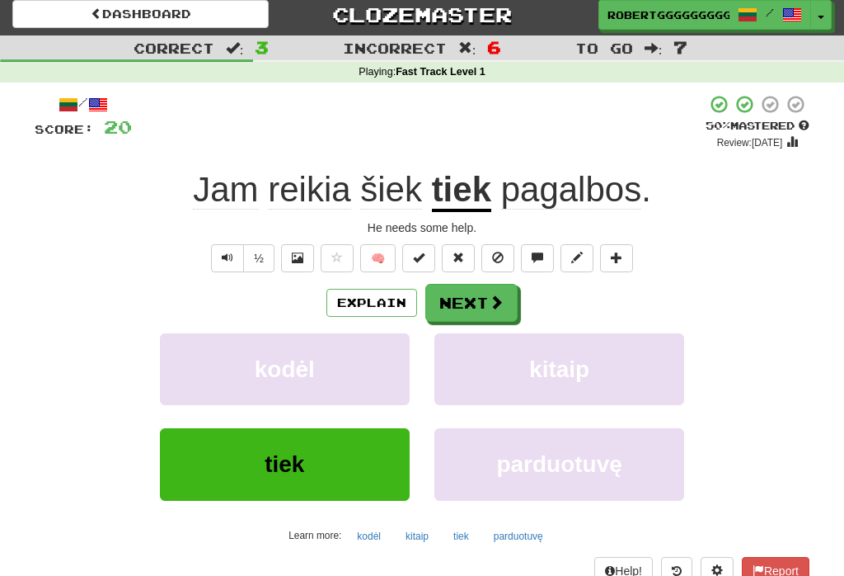
click at [502, 300] on span at bounding box center [496, 301] width 15 height 15
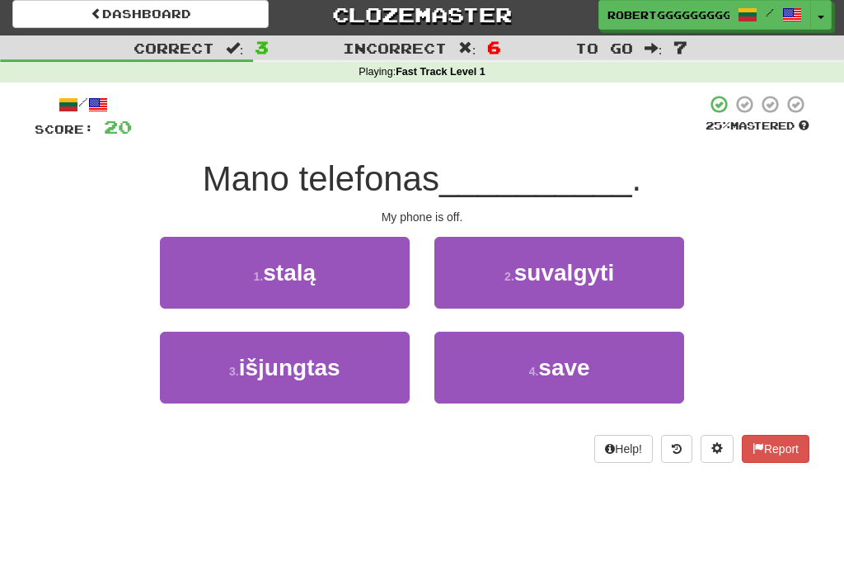
click at [343, 389] on button "3 . išjungtas" at bounding box center [285, 367] width 250 height 72
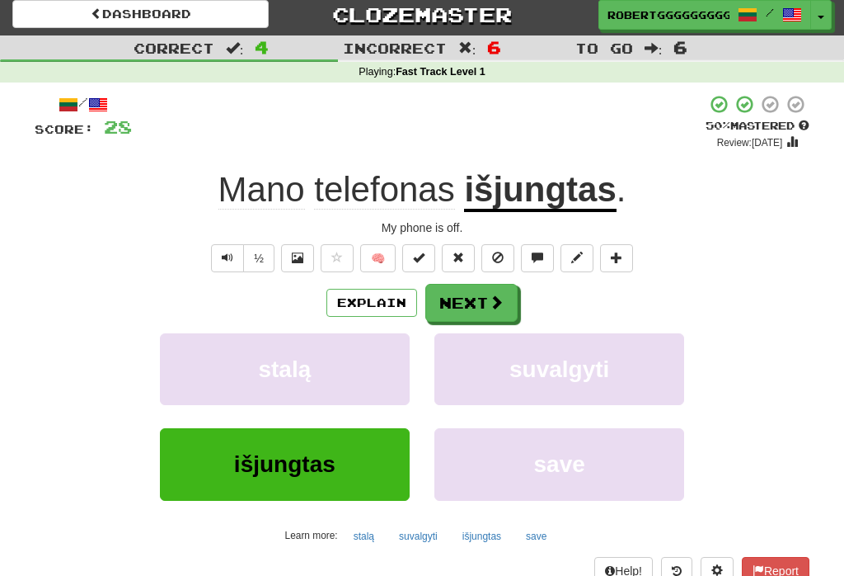
click at [487, 313] on button "Next" at bounding box center [471, 303] width 92 height 38
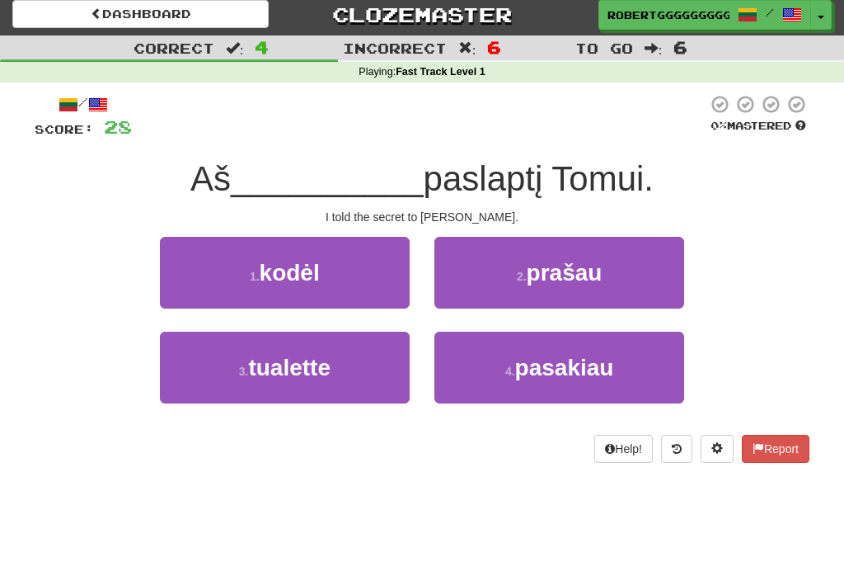
click at [582, 382] on button "4 . pasakiau" at bounding box center [560, 367] width 250 height 72
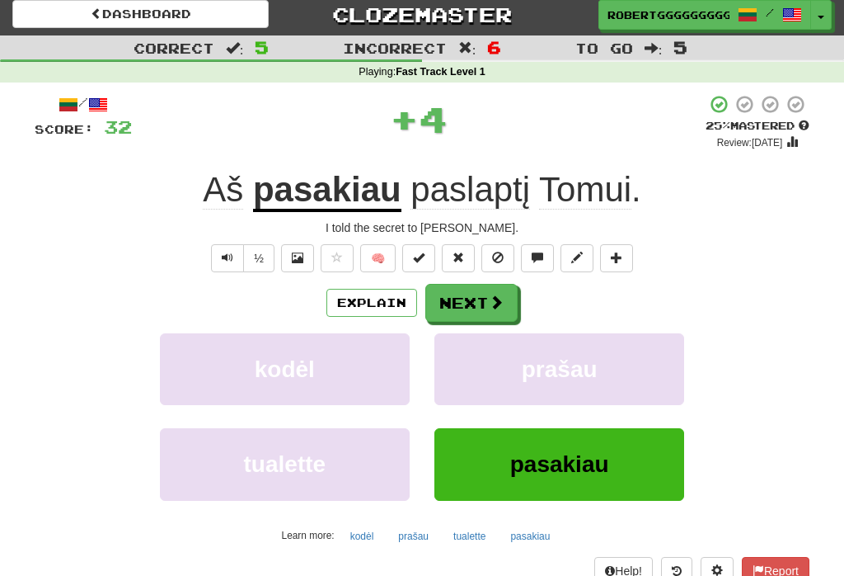
click at [458, 293] on button "Next" at bounding box center [471, 303] width 92 height 38
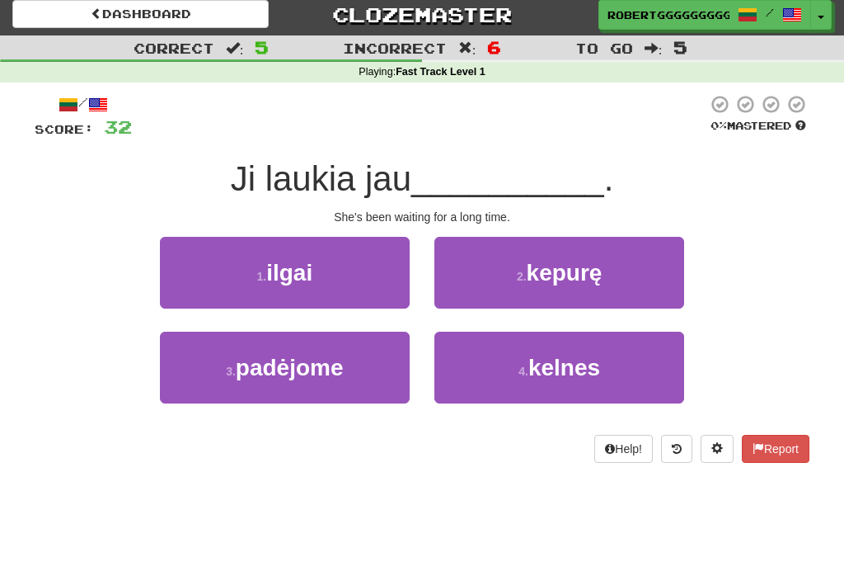
click at [300, 263] on span "ilgai" at bounding box center [289, 273] width 46 height 26
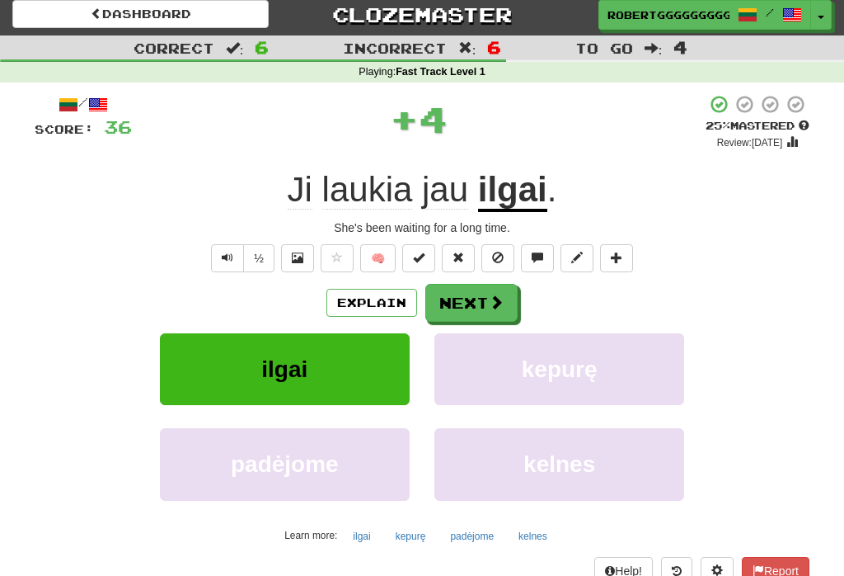
click at [472, 300] on button "Next" at bounding box center [471, 303] width 92 height 38
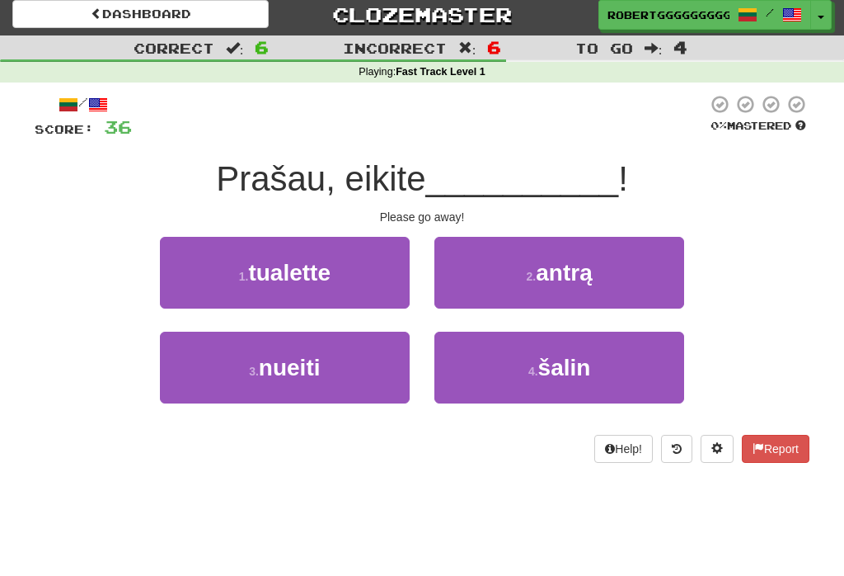
click at [540, 374] on span "šalin" at bounding box center [564, 368] width 53 height 26
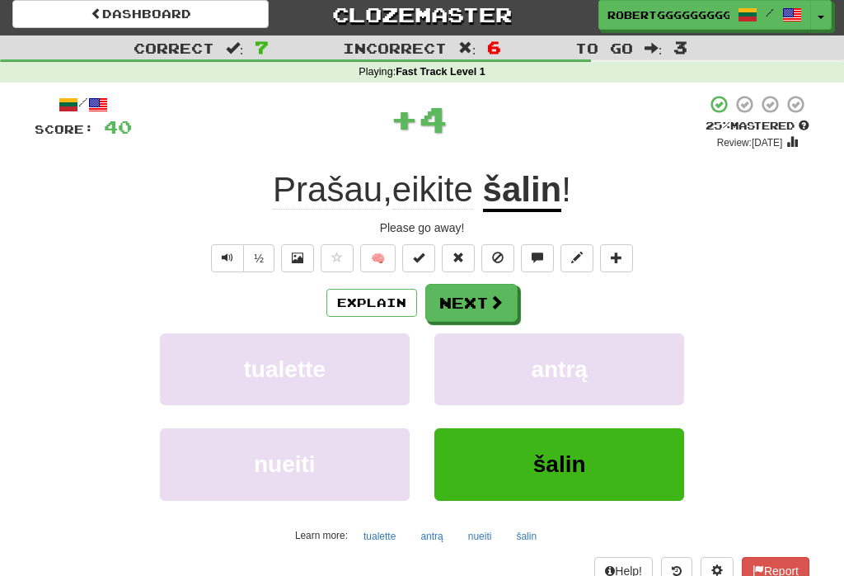
click at [468, 314] on button "Next" at bounding box center [471, 303] width 92 height 38
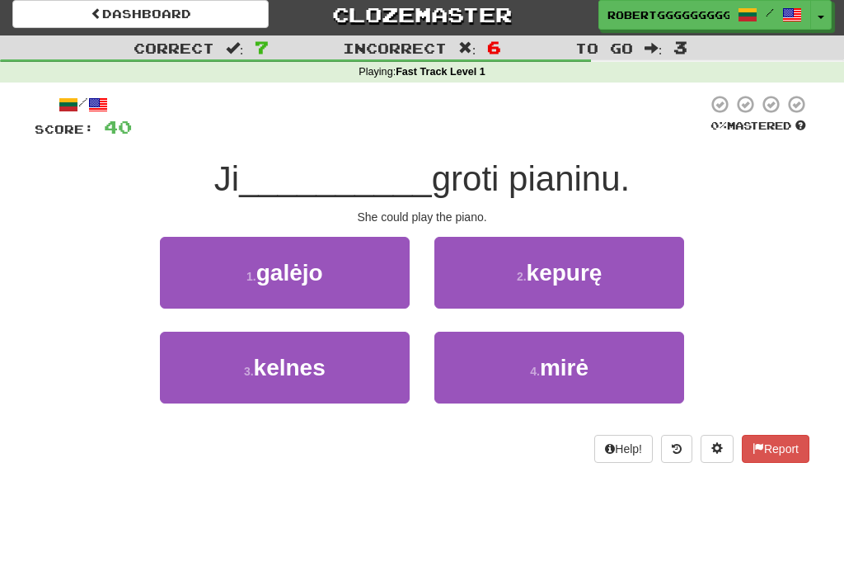
click at [377, 273] on button "1 . galėjo" at bounding box center [285, 273] width 250 height 72
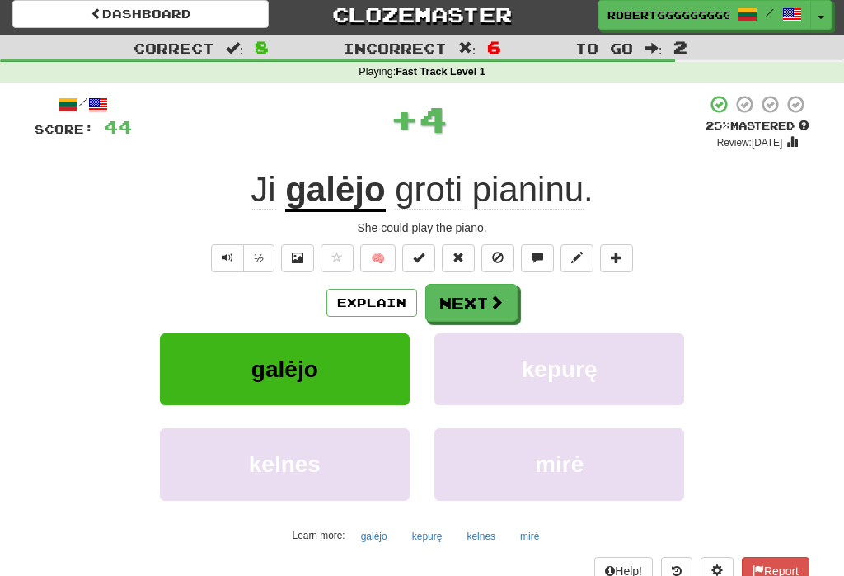
click at [445, 303] on button "Next" at bounding box center [471, 303] width 92 height 38
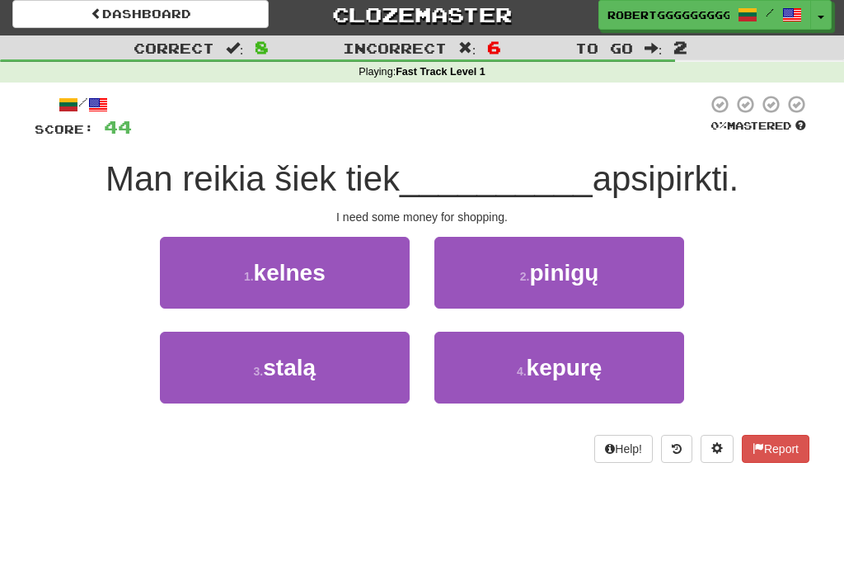
click at [572, 271] on span "pinigų" at bounding box center [564, 273] width 69 height 26
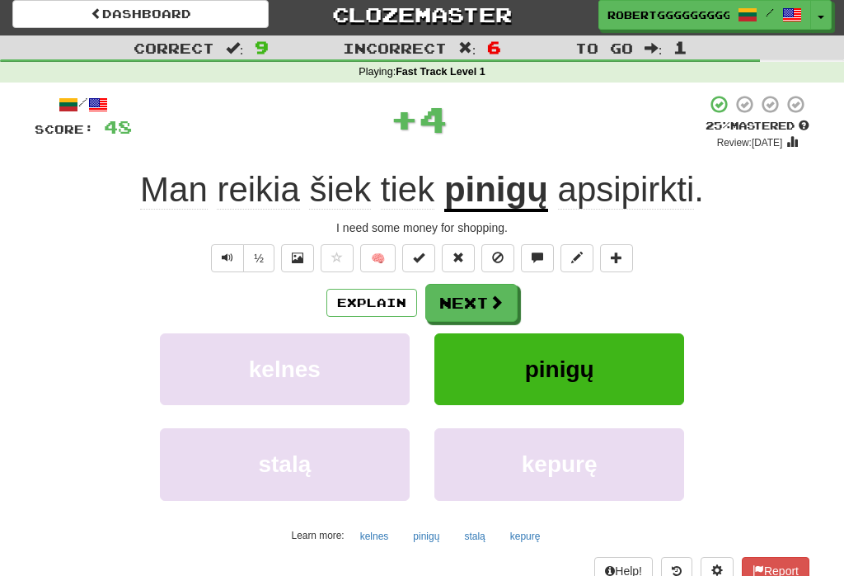
click at [491, 298] on span at bounding box center [496, 301] width 15 height 15
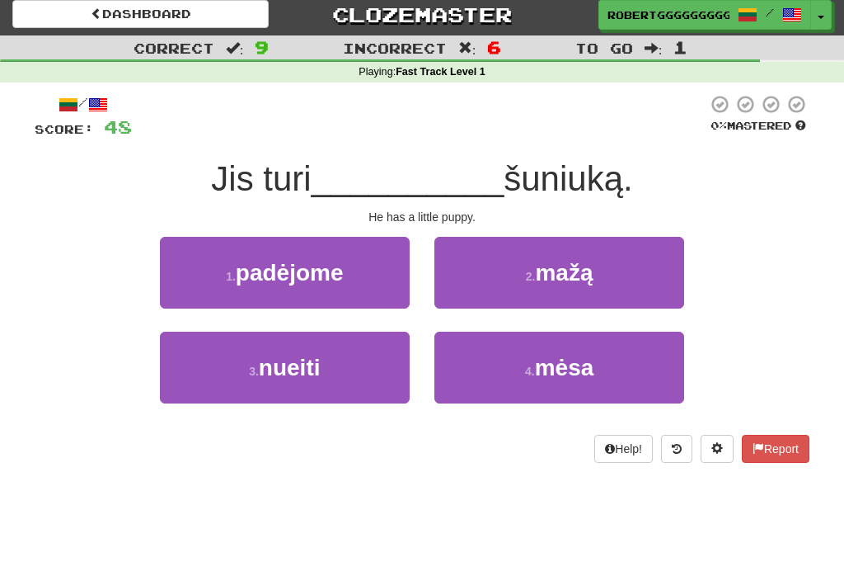
click at [569, 272] on span "mažą" at bounding box center [564, 273] width 58 height 26
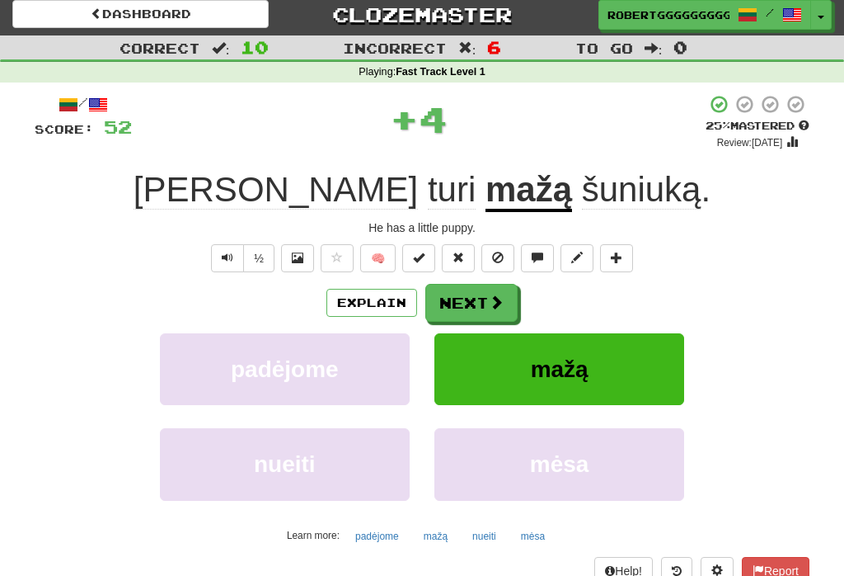
click at [472, 309] on button "Next" at bounding box center [471, 303] width 92 height 38
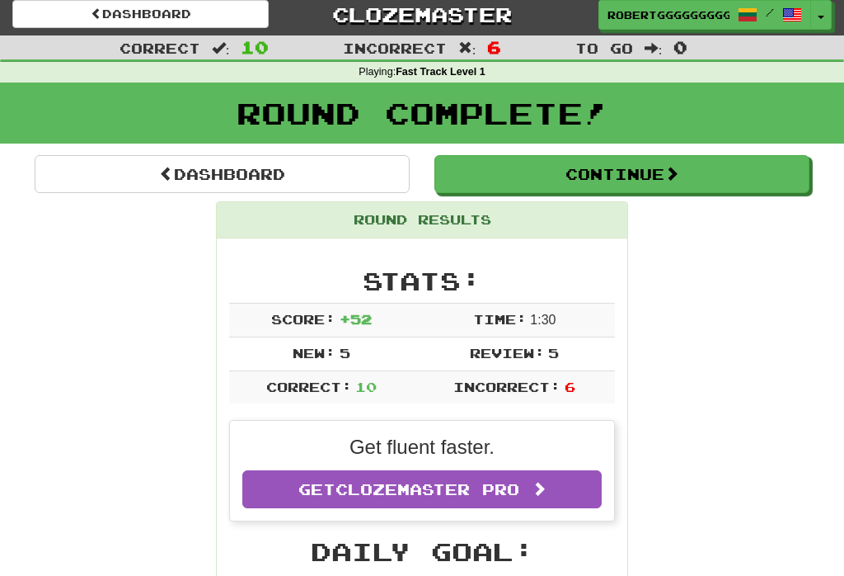
click at [306, 165] on link "Dashboard" at bounding box center [222, 174] width 375 height 38
